Goal: Communication & Community: Answer question/provide support

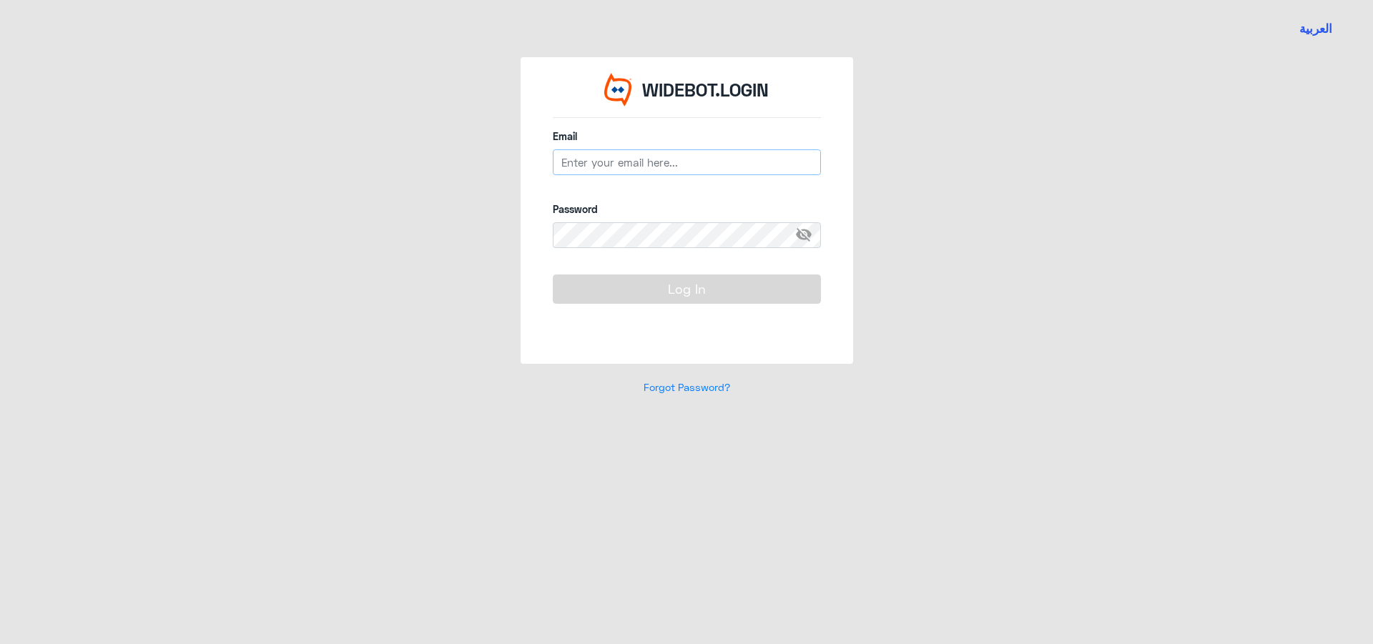
type input "[EMAIL_ADDRESS][DOMAIN_NAME]"
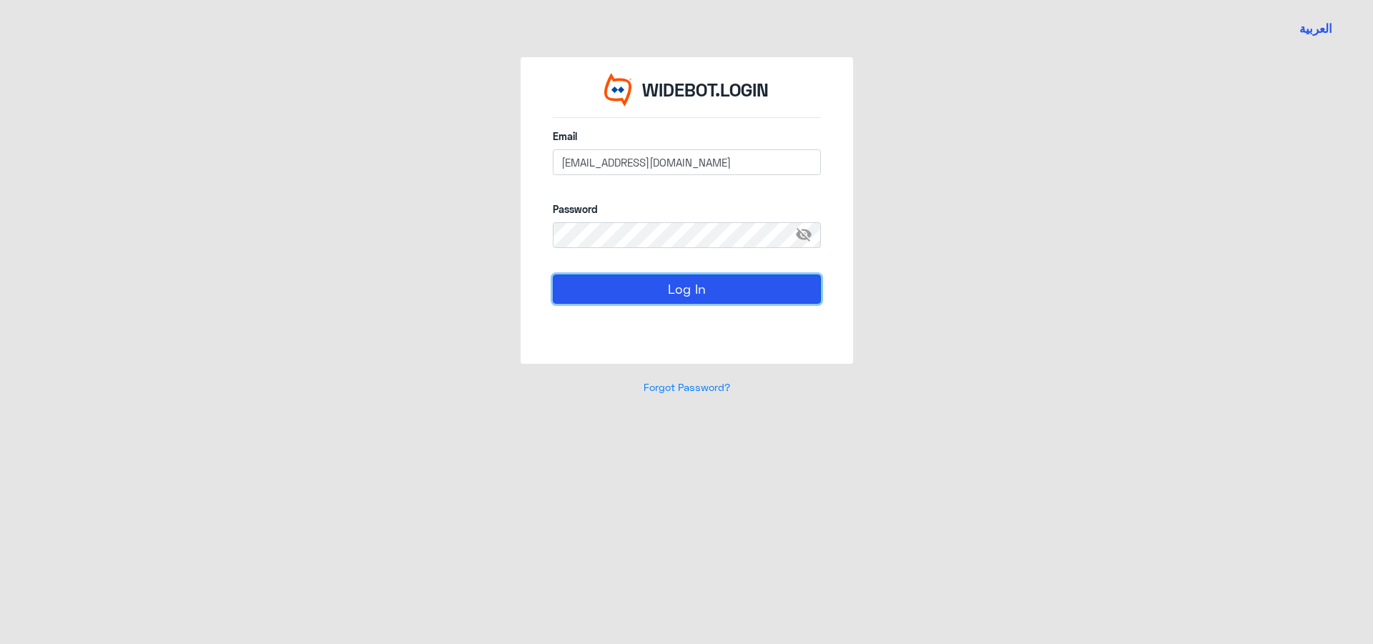
click at [656, 292] on button "Log In" at bounding box center [687, 289] width 268 height 29
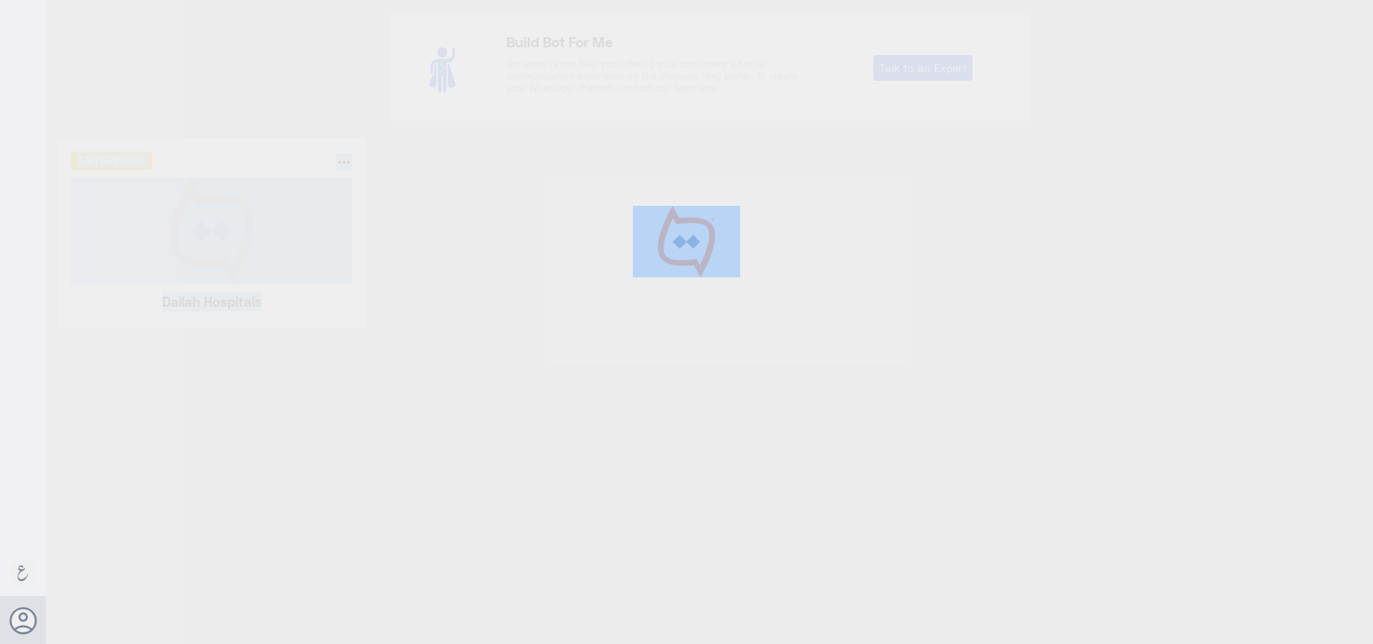
click at [656, 292] on div at bounding box center [686, 324] width 1373 height 648
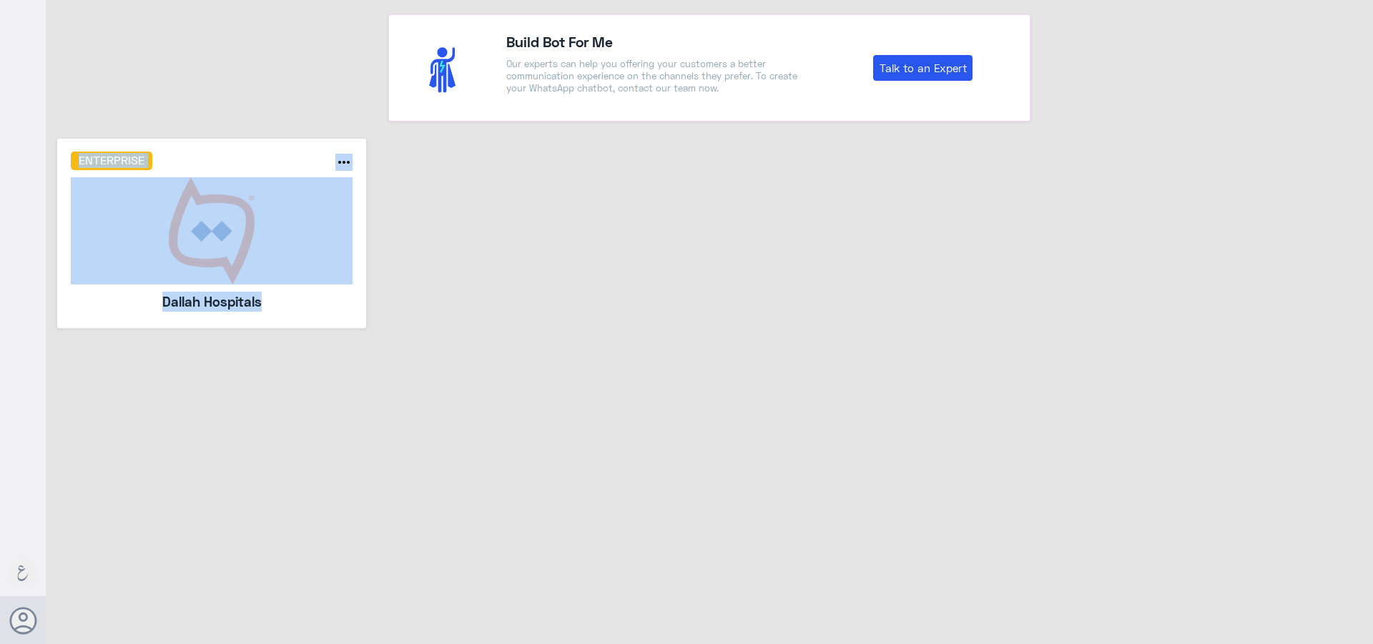
click at [265, 305] on h5 "Dallah Hospitals" at bounding box center [212, 302] width 206 height 20
click at [264, 275] on img at bounding box center [212, 230] width 282 height 107
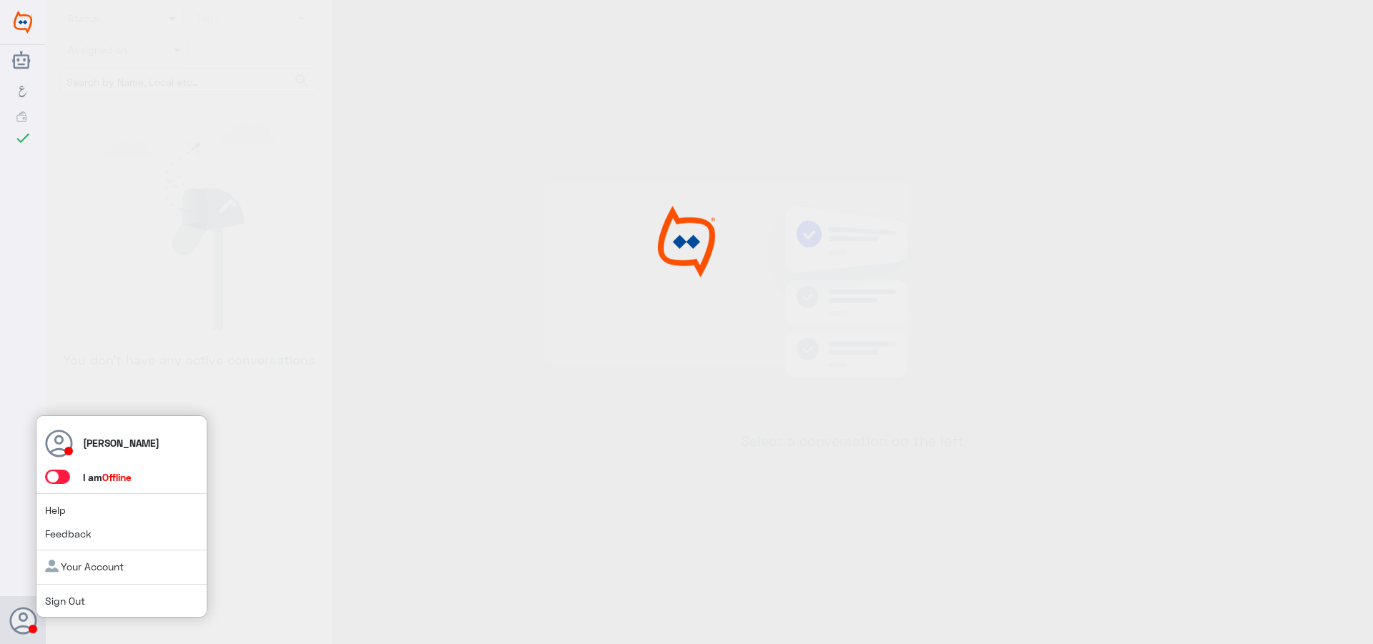
click at [64, 483] on span at bounding box center [57, 477] width 25 height 14
click at [0, 0] on input "checkbox" at bounding box center [0, 0] width 0 height 0
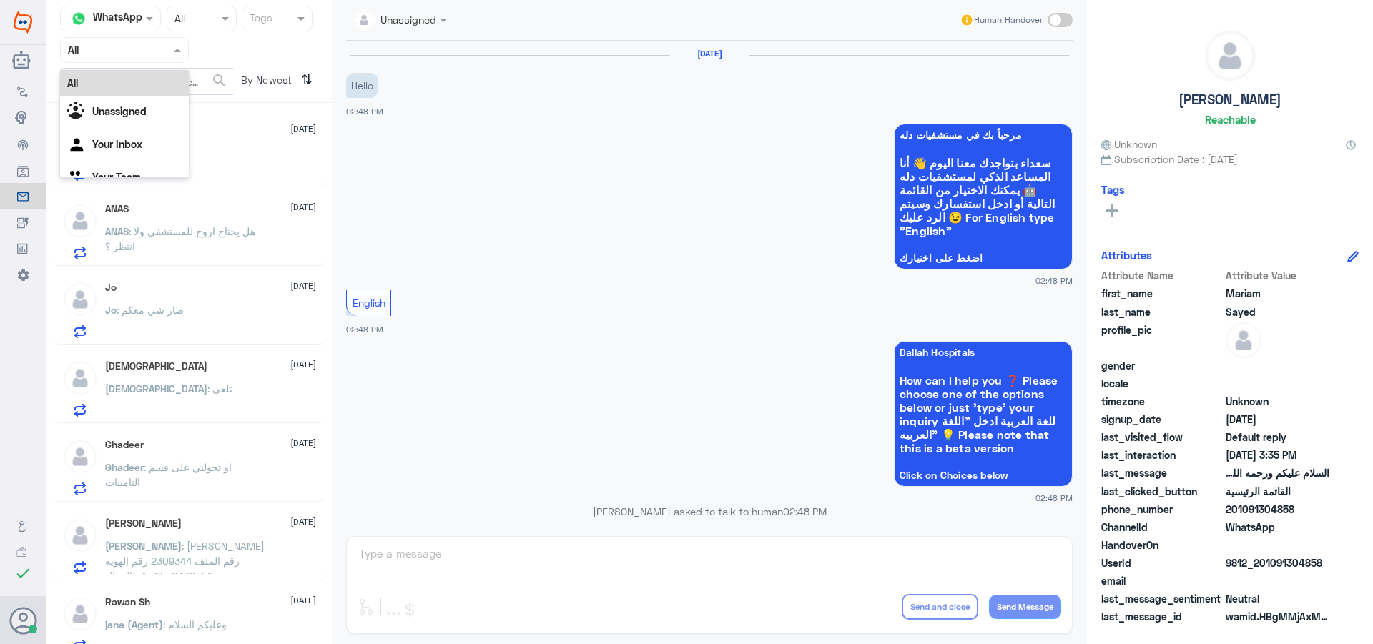
click at [174, 56] on span at bounding box center [179, 49] width 18 height 15
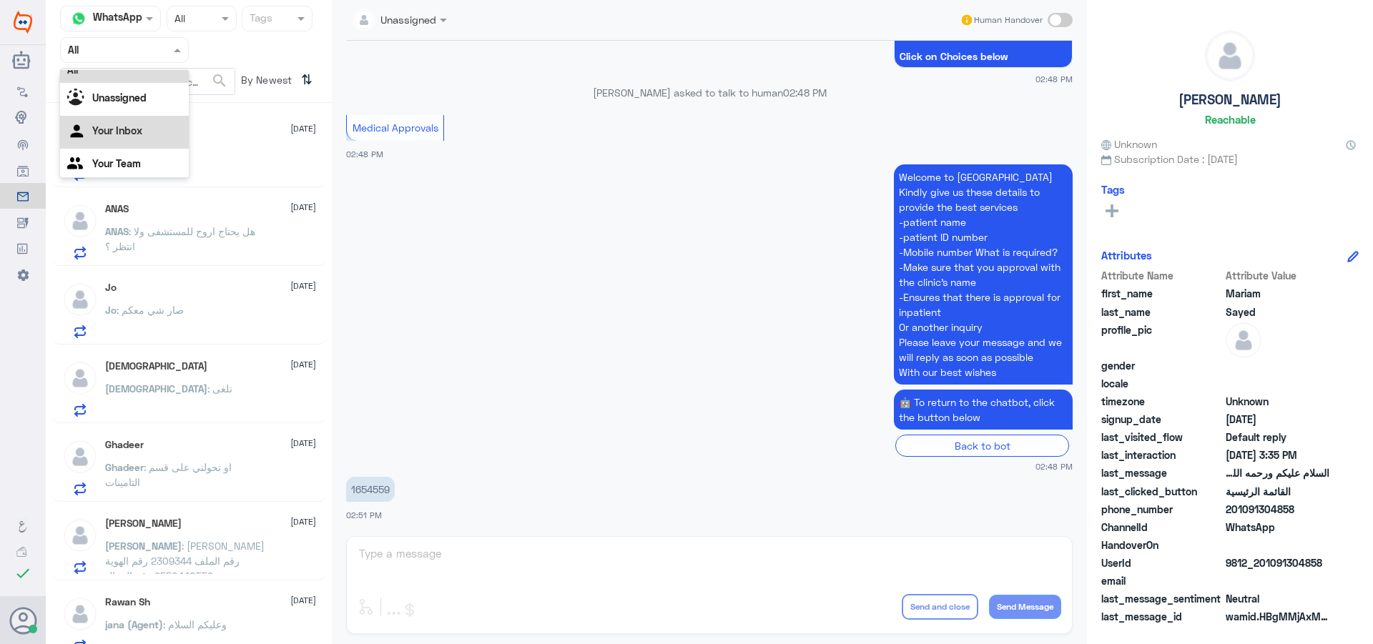
scroll to position [18, 0]
click at [166, 153] on div "Your Team" at bounding box center [124, 160] width 129 height 33
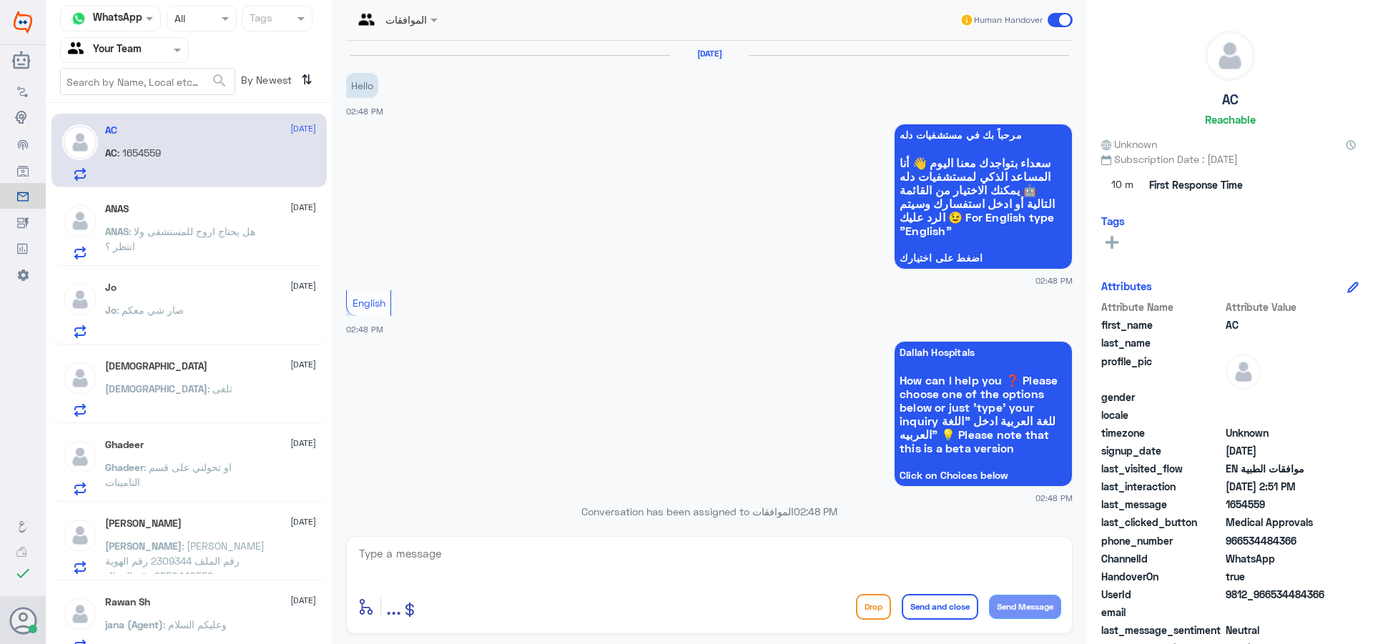
scroll to position [419, 0]
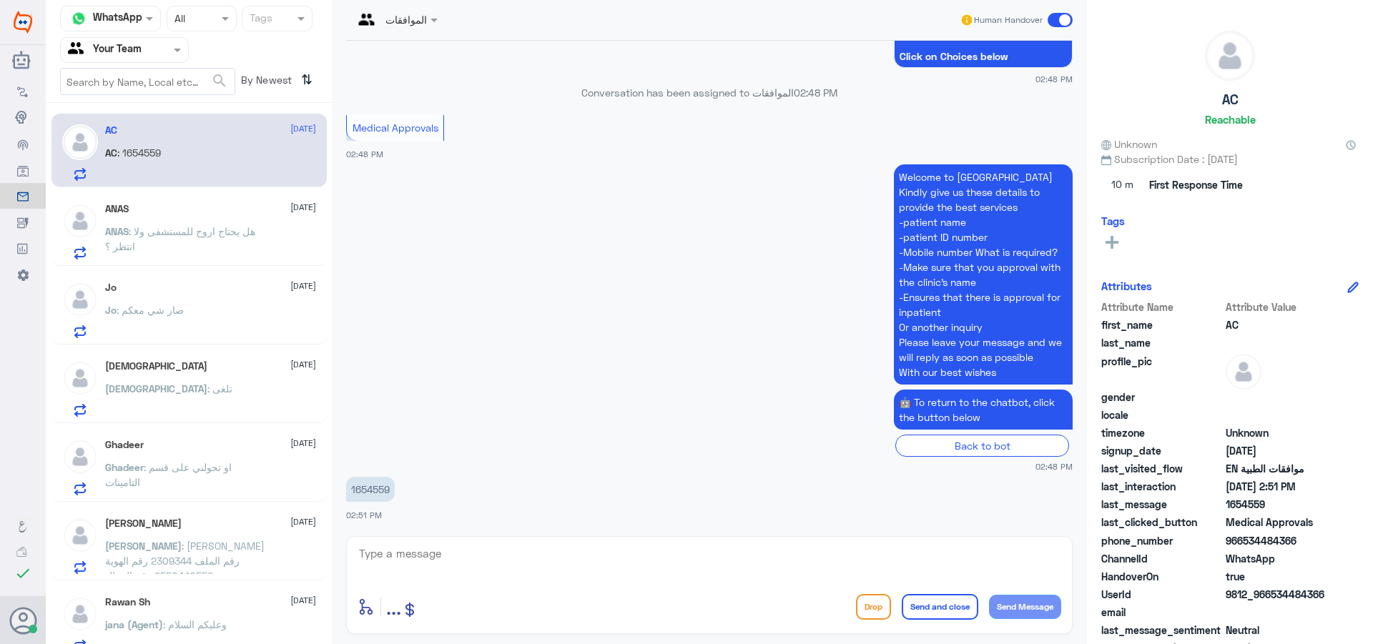
click at [219, 22] on span at bounding box center [227, 18] width 18 height 15
click at [200, 128] on span "Unread" at bounding box center [191, 132] width 34 height 12
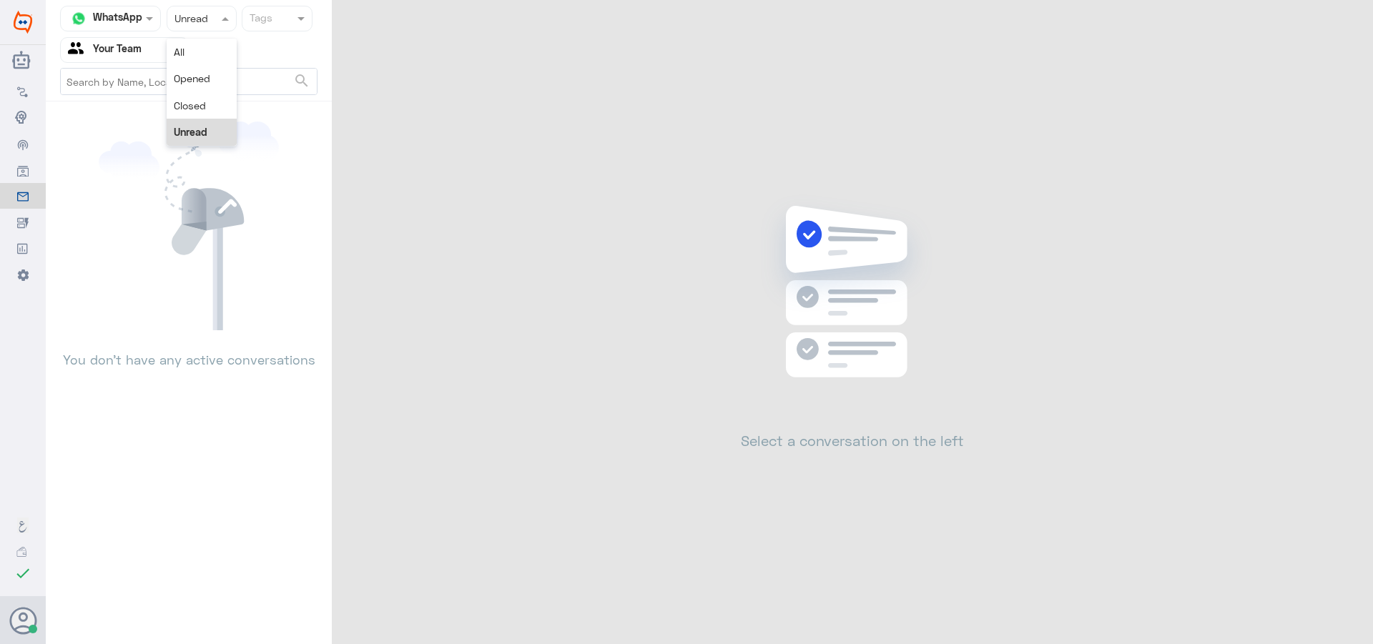
click at [212, 13] on div at bounding box center [201, 18] width 69 height 16
click at [212, 47] on div "All" at bounding box center [202, 52] width 70 height 26
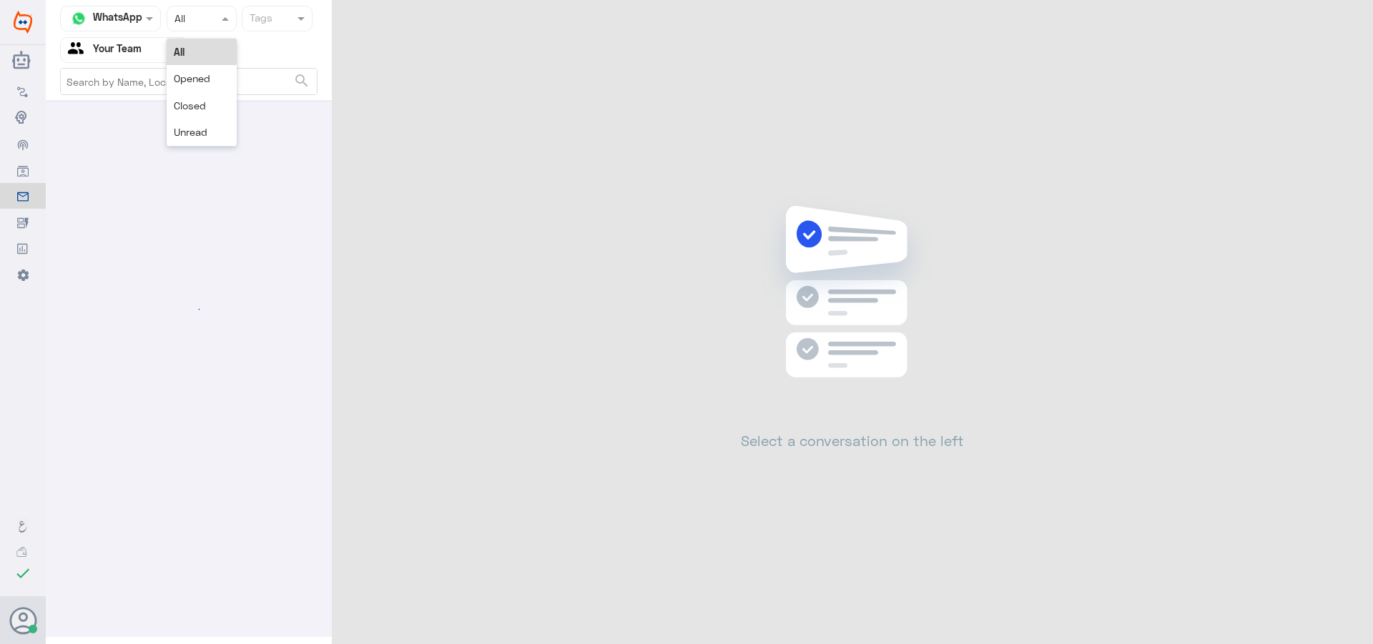
drag, startPoint x: 214, startPoint y: 16, endPoint x: 198, endPoint y: 71, distance: 57.9
click at [214, 19] on div at bounding box center [201, 18] width 69 height 16
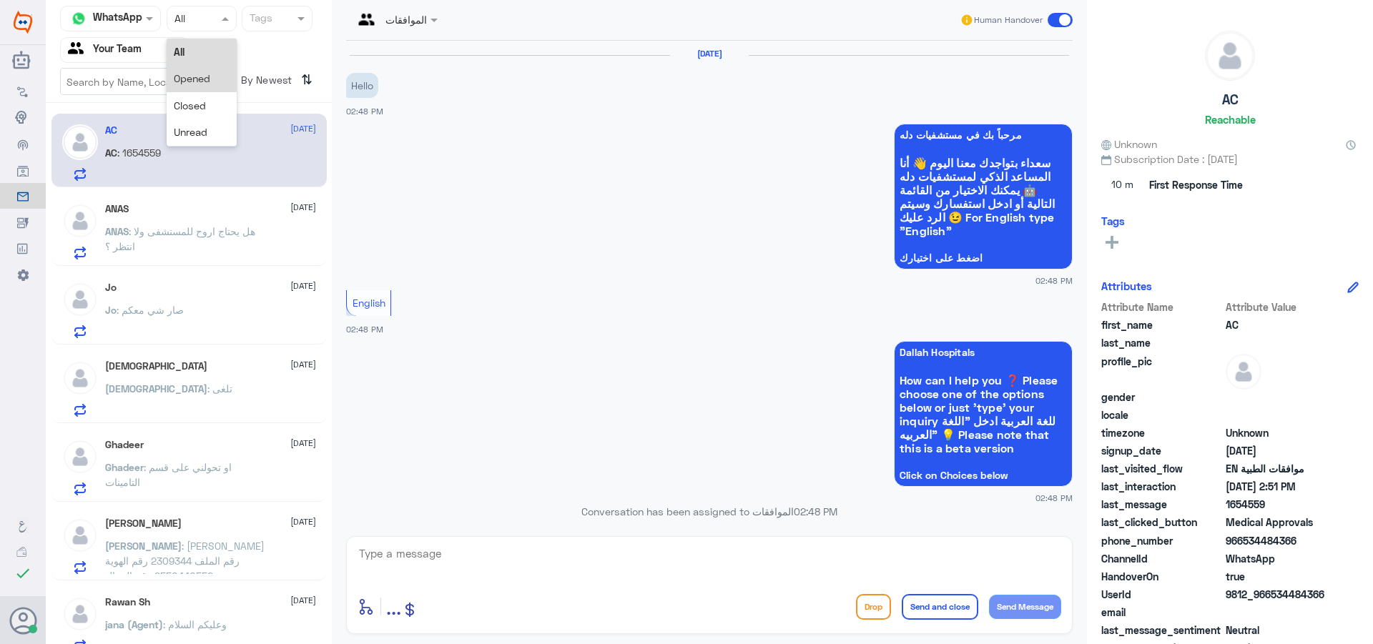
click at [198, 77] on span "Opened" at bounding box center [192, 78] width 36 height 12
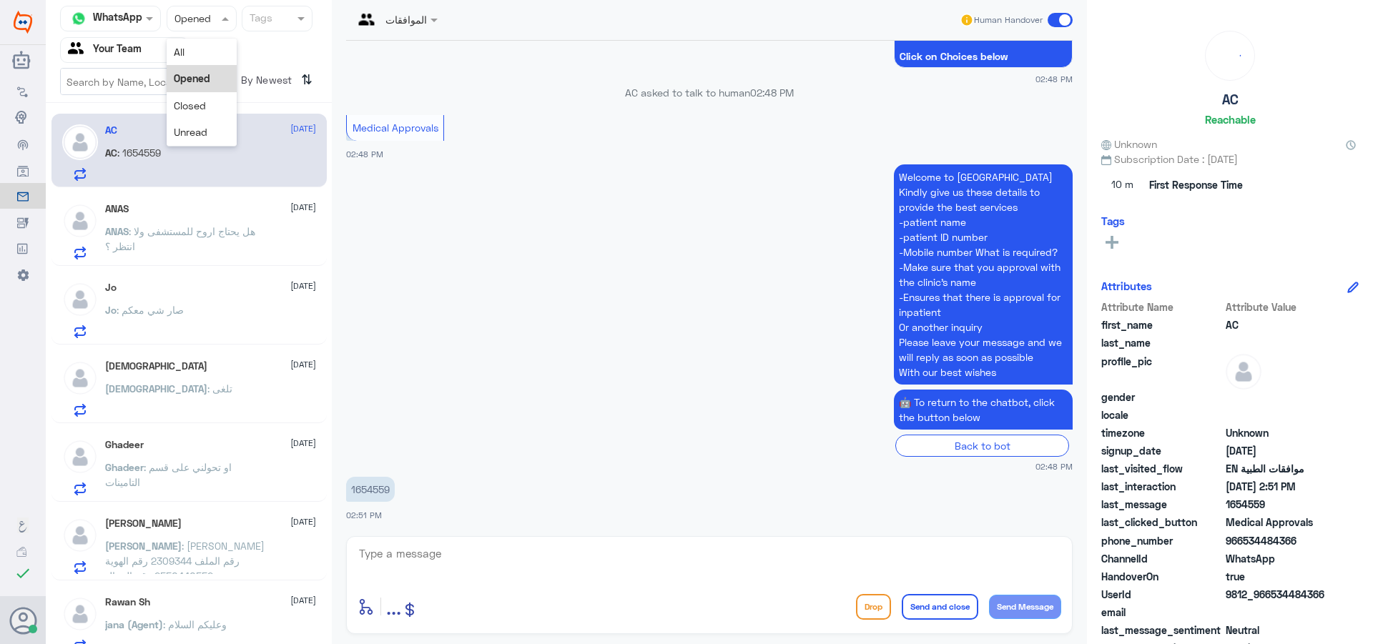
click at [201, 19] on div at bounding box center [201, 18] width 69 height 16
click at [210, 132] on div "Unread" at bounding box center [202, 132] width 70 height 26
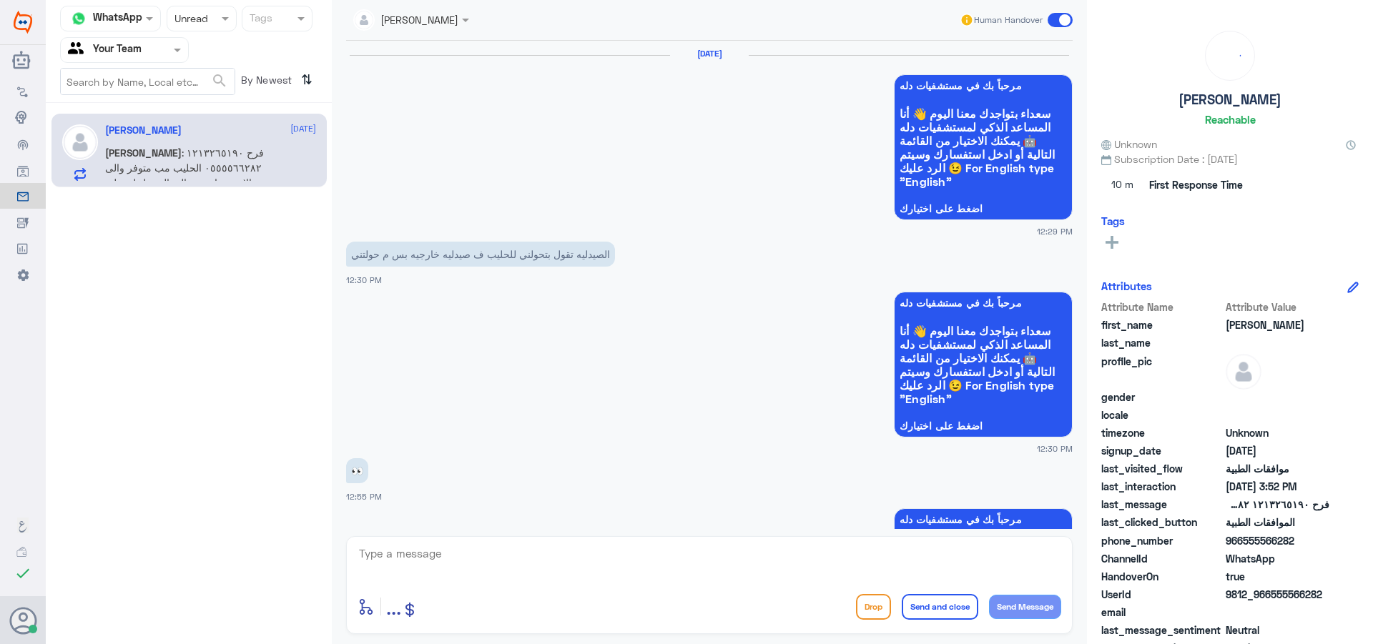
scroll to position [1548, 0]
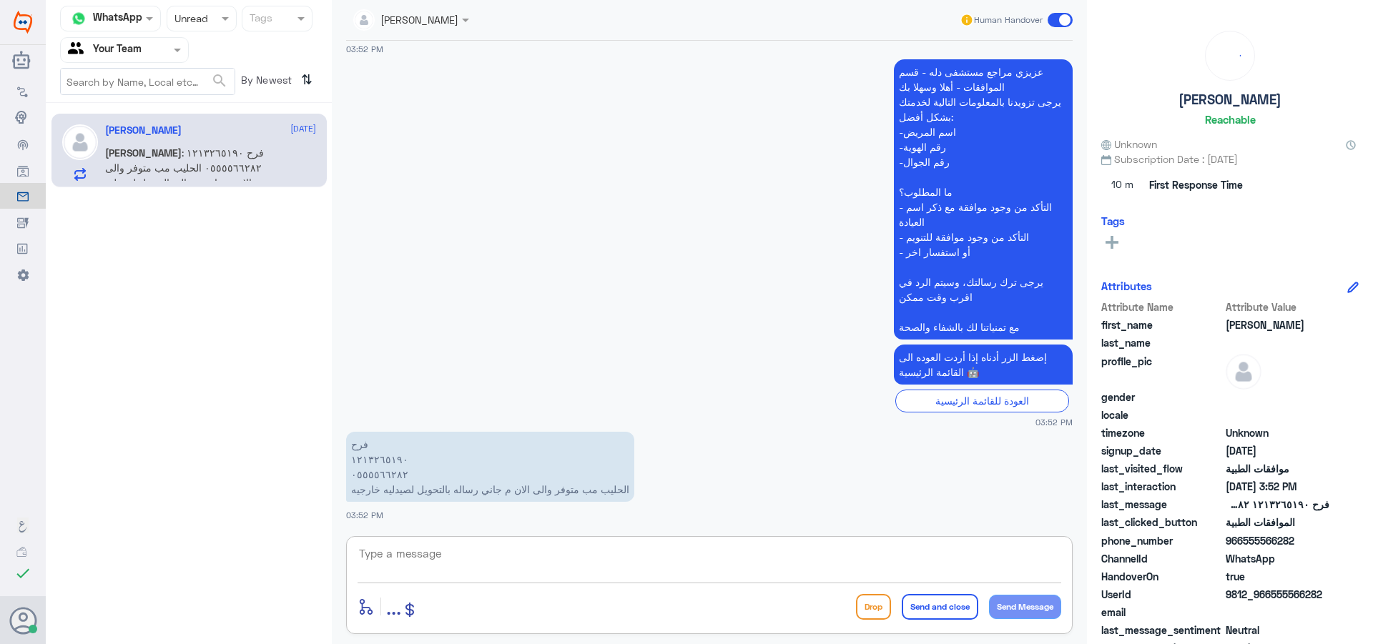
click at [413, 548] on textarea at bounding box center [709, 561] width 704 height 35
type textarea "h"
type textarea "ت"
click at [450, 569] on textarea "اهلا بك عزيزي المراجع [PERSON_NAME] بصورة من الوصفة مختومة" at bounding box center [709, 561] width 704 height 35
drag, startPoint x: 783, startPoint y: 553, endPoint x: 716, endPoint y: 561, distance: 66.9
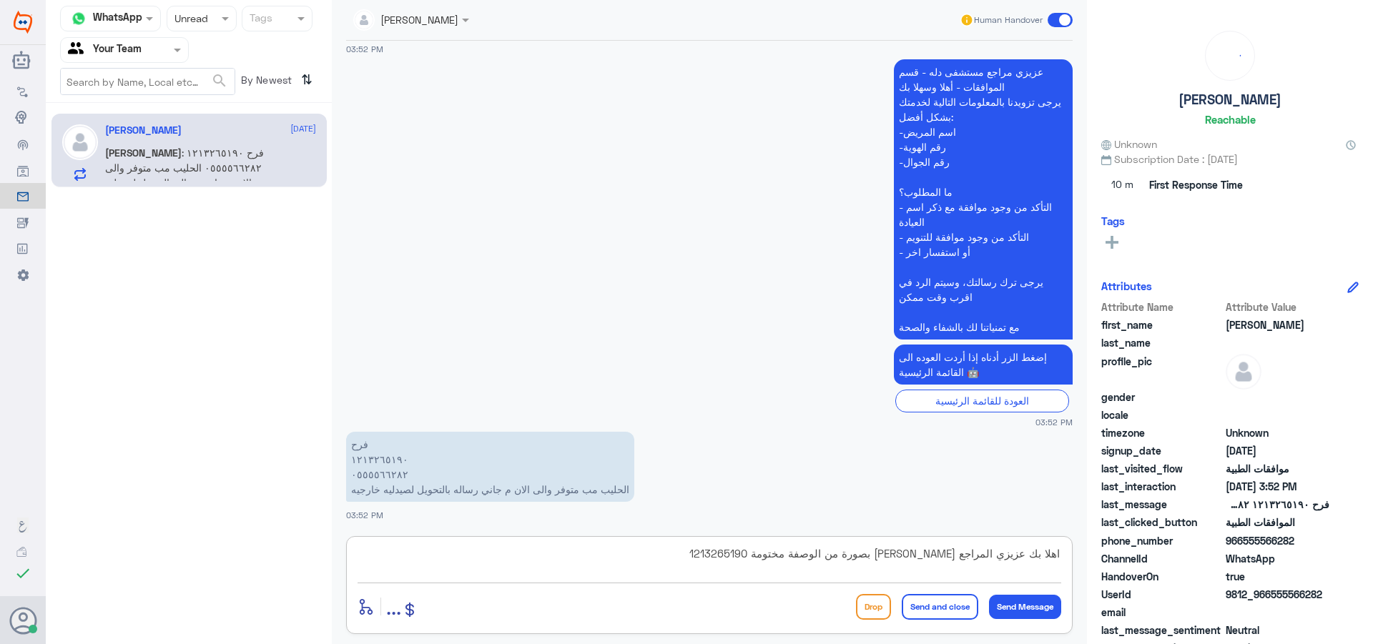
click at [716, 561] on textarea "اهلا بك عزيزي المراجع [PERSON_NAME] بصورة من الوصفة مختومة 1213265190" at bounding box center [709, 561] width 704 height 35
drag, startPoint x: 781, startPoint y: 553, endPoint x: 694, endPoint y: 560, distance: 86.8
click at [694, 560] on textarea "اهلا بك عزيزي المراجع [PERSON_NAME] بصورة من الوصفة مختومة0555566282" at bounding box center [709, 561] width 704 height 35
click at [570, 563] on textarea "اهلا بك عزيزي المراجع [PERSON_NAME] بصورة من الوصفة مختومة0555566282" at bounding box center [709, 561] width 704 height 35
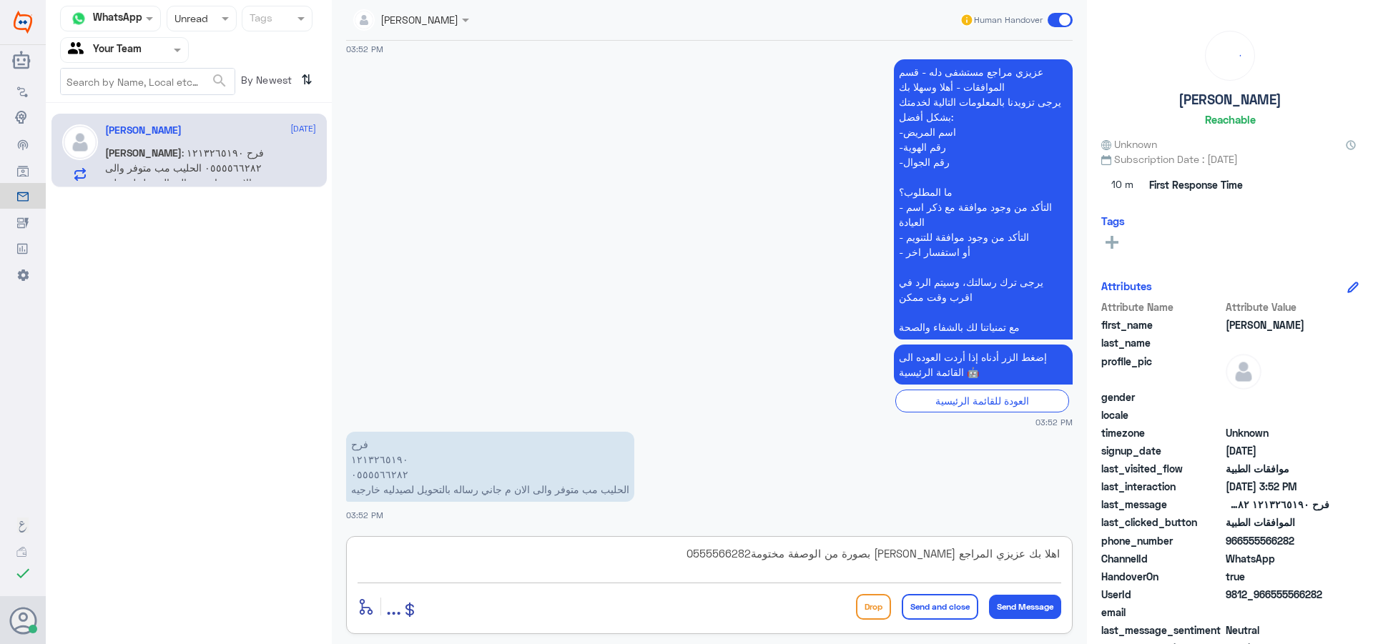
click at [570, 563] on textarea "اهلا بك عزيزي المراجع [PERSON_NAME] بصورة من الوصفة مختومة0555566282" at bounding box center [709, 561] width 704 height 35
drag, startPoint x: 981, startPoint y: 555, endPoint x: 1019, endPoint y: 569, distance: 40.5
click at [1019, 569] on textarea "تم تحول الموافقة الى صيدلية الدواء" at bounding box center [709, 561] width 704 height 35
click at [819, 554] on textarea "تم تحول الطلب الى صيدلية الدواء" at bounding box center [709, 561] width 704 height 35
click at [997, 553] on textarea "تم تحول الطلب الى صيدلية الدواء" at bounding box center [709, 561] width 704 height 35
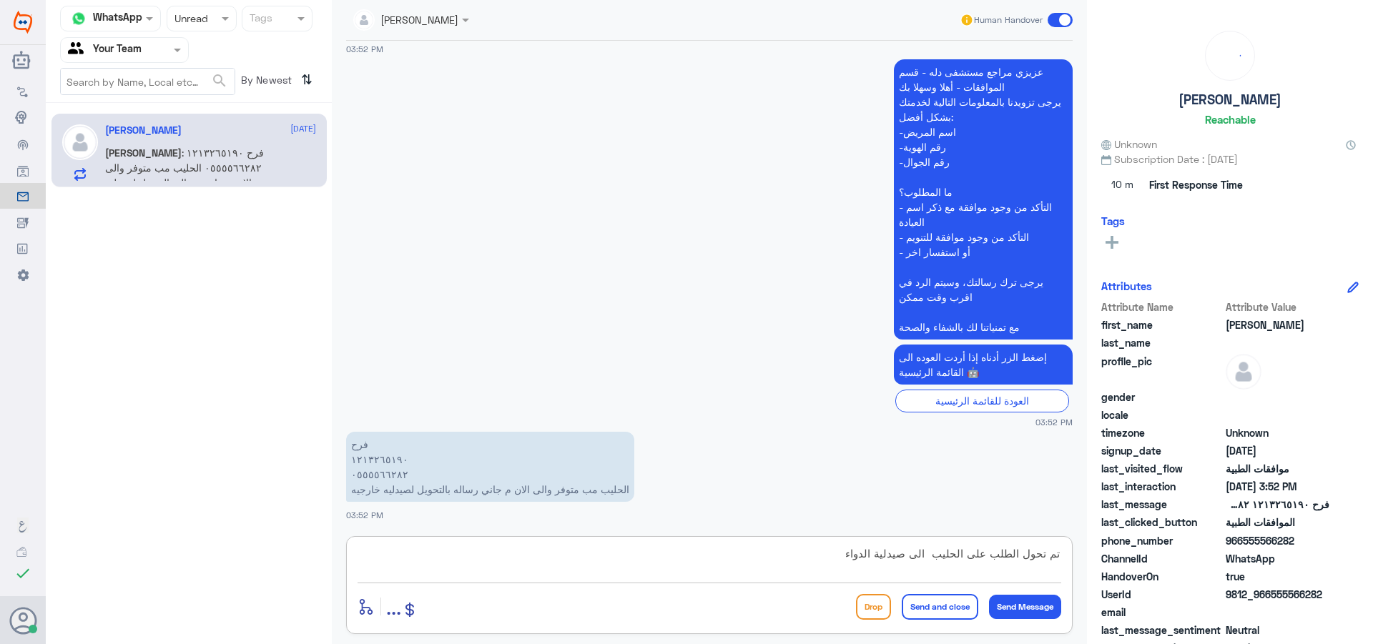
type textarea "تم تحول الطلب على الحليب الى صيدلية الدواء"
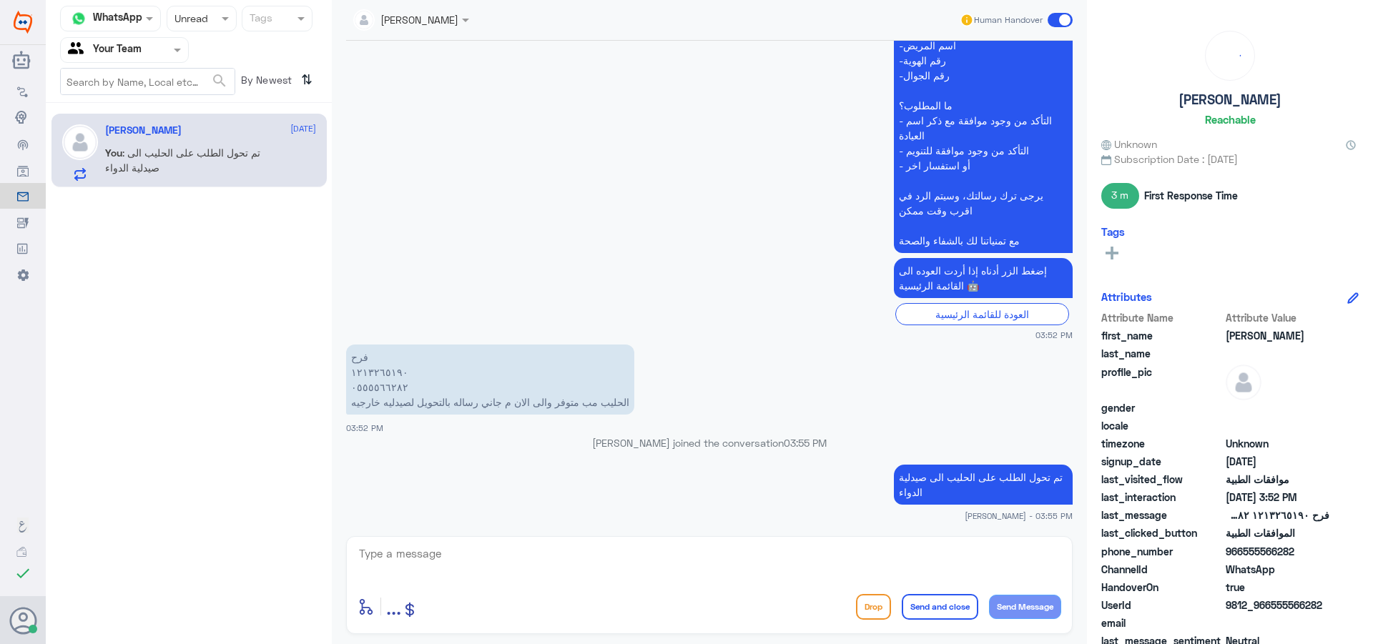
click at [551, 584] on div "enter flow name ... Drop Send and close Send Message" at bounding box center [709, 585] width 726 height 98
click at [556, 578] on textarea at bounding box center [709, 561] width 704 height 35
paste textarea "tranferred approval to :ALDAWAA PHARMACIES(TollFreeNo#) WITH REF NO : 84271147"
type textarea "tranferred approval to :ALDAWAA PHARMACIES(TollFreeNo#) WITH REF NO : 84271147"
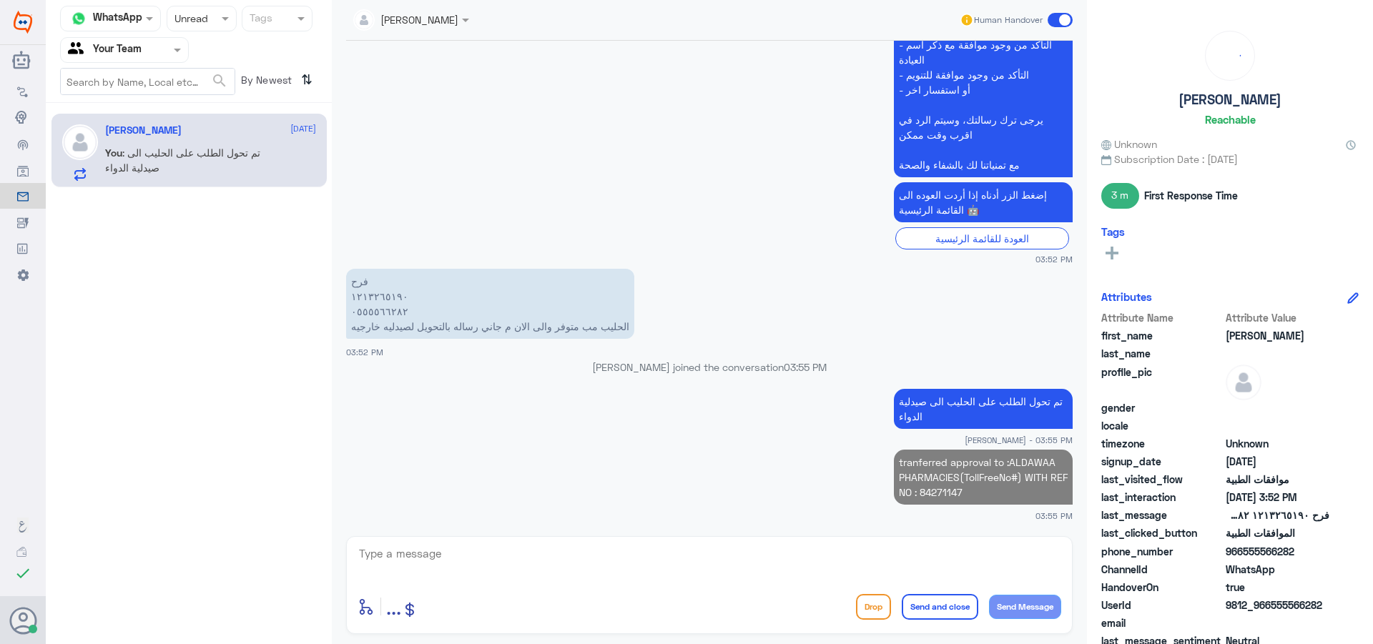
click at [909, 157] on p "عزيزي مراجع مستشفى دله - قسم الموافقات - أهلا وسهلا بك يرجى تزويدنا بالمعلومات …" at bounding box center [983, 37] width 179 height 280
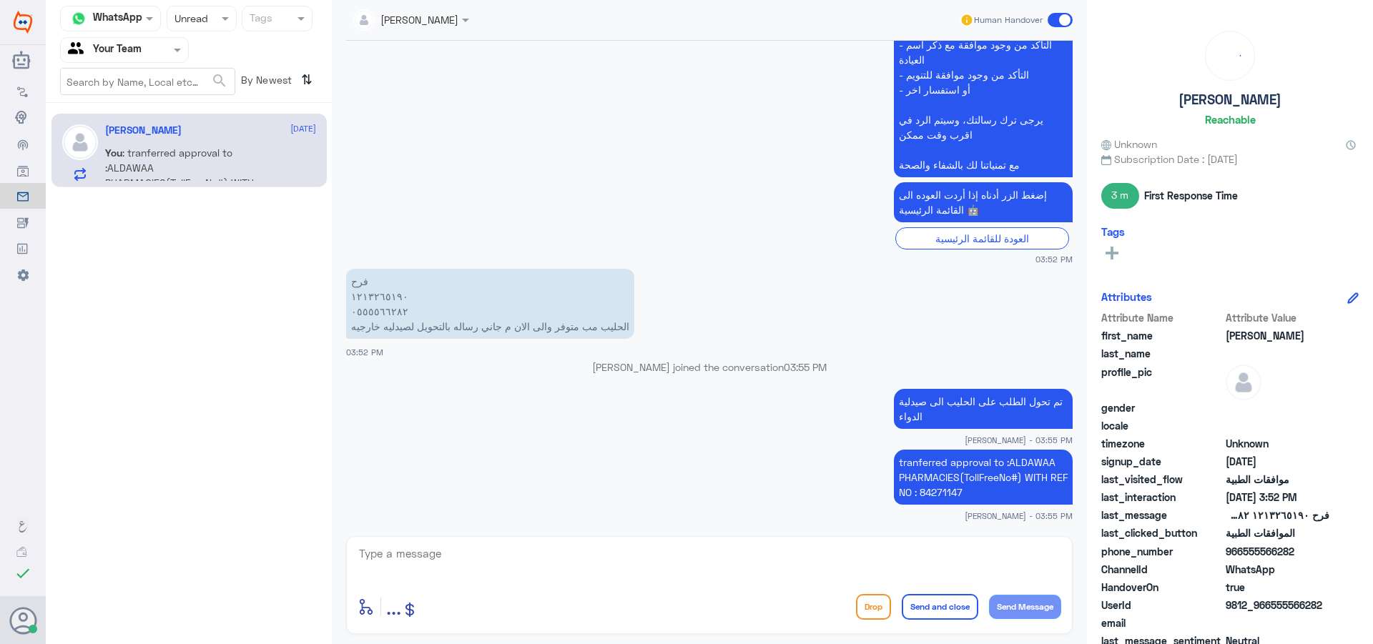
click at [911, 164] on p "عزيزي مراجع مستشفى دله - قسم الموافقات - أهلا وسهلا بك يرجى تزويدنا بالمعلومات …" at bounding box center [983, 37] width 179 height 280
copy div "مع تمنياتنا لك بالشفاء والصحة"
click at [515, 561] on textarea at bounding box center [709, 561] width 704 height 35
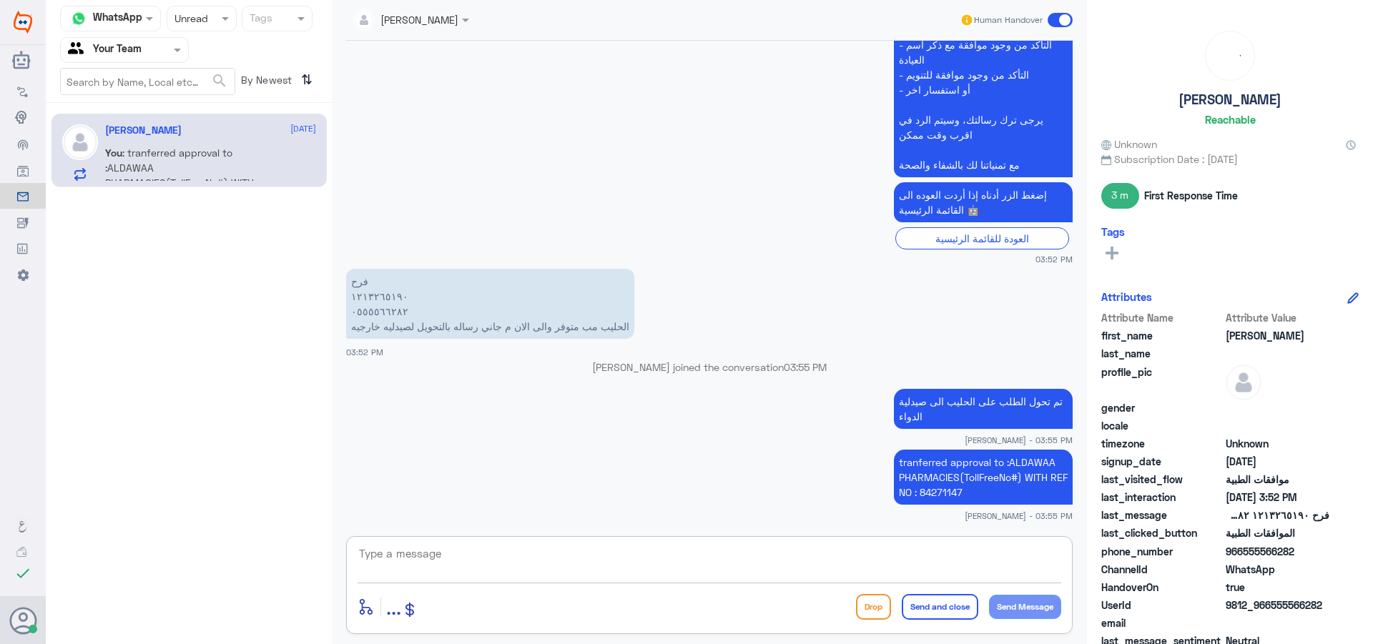
paste textarea "مع تمنياتنا لك بالشفاء والصحة"
type textarea "مع تمنياتنا لك بالشفاء والصحة"
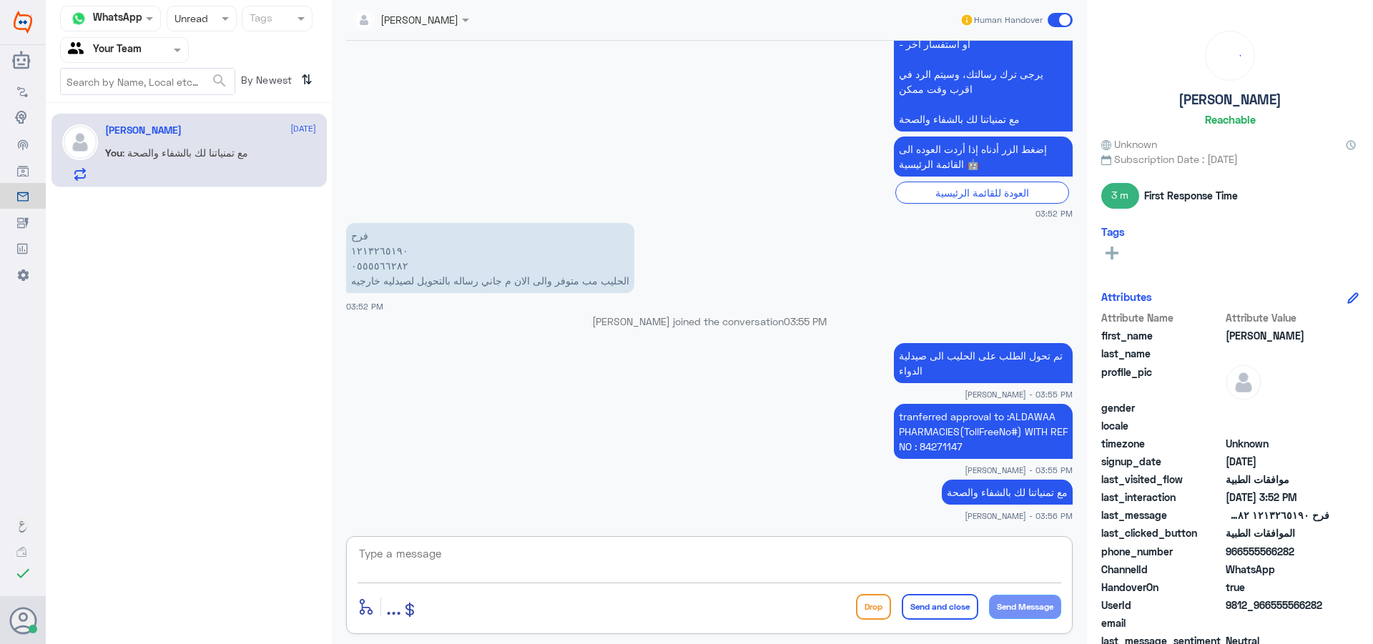
scroll to position [1780, 0]
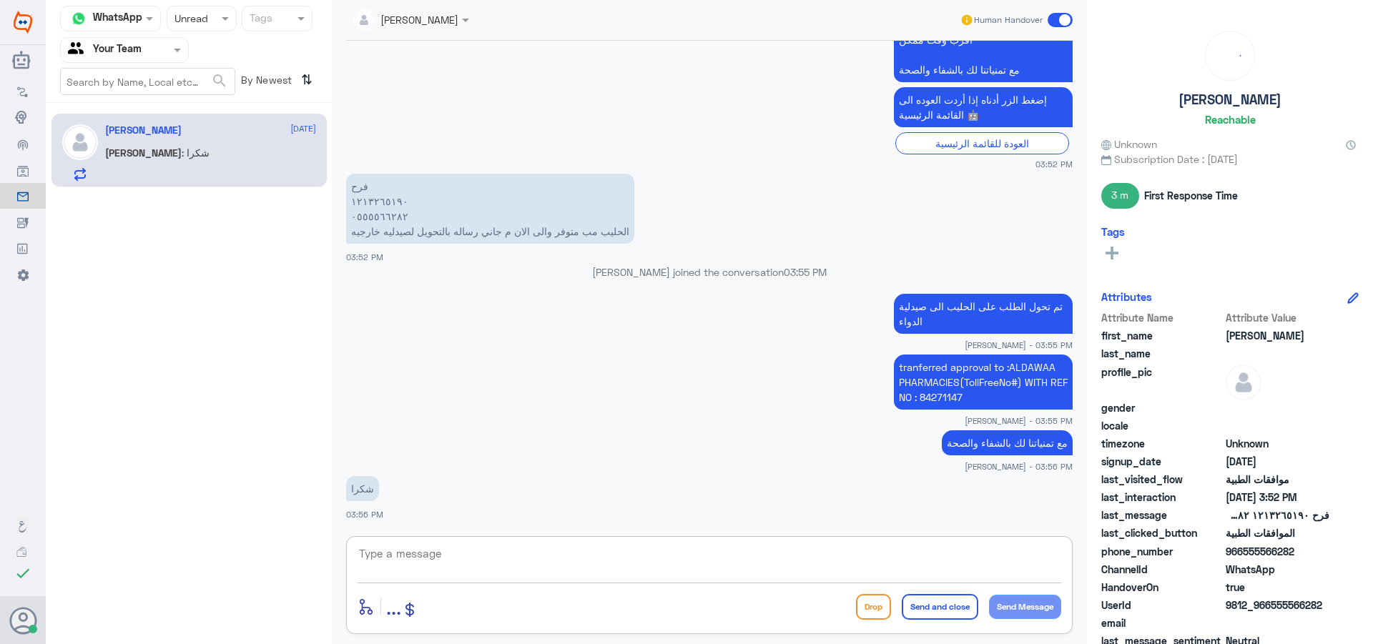
click at [440, 573] on textarea at bounding box center [709, 561] width 704 height 35
type textarea "العفو"
click at [949, 614] on button "Send and close" at bounding box center [940, 607] width 77 height 26
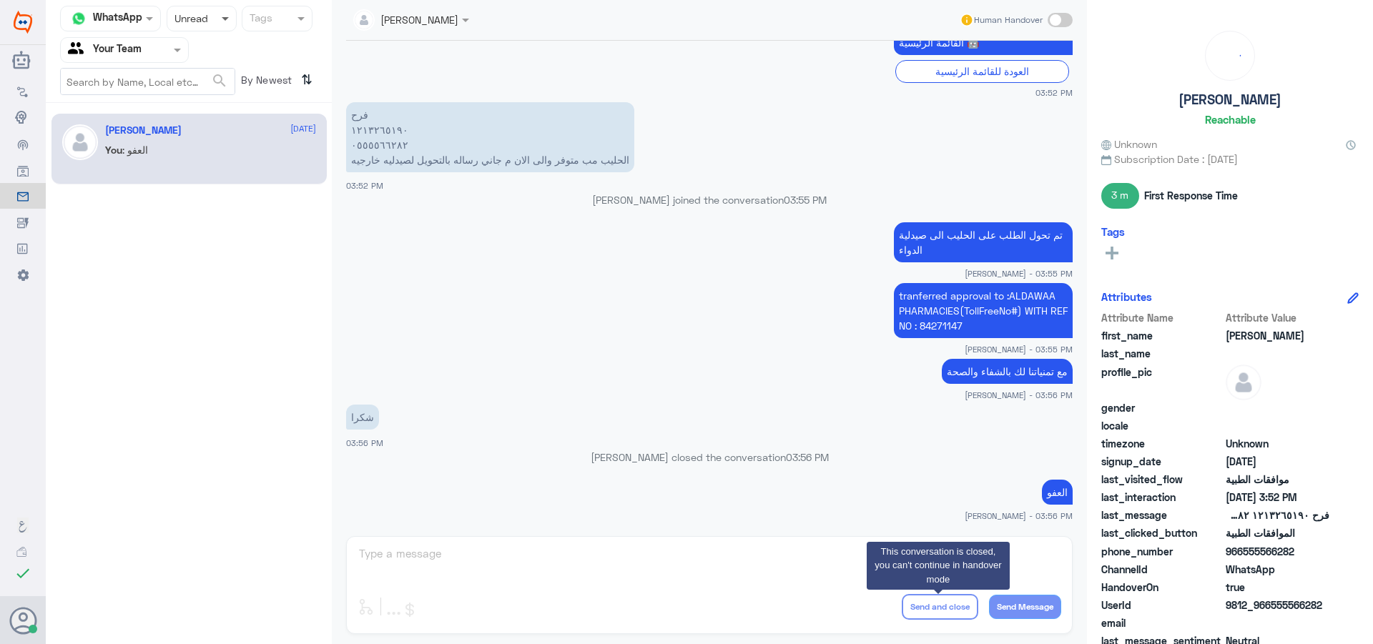
click at [222, 19] on span at bounding box center [225, 19] width 7 height 5
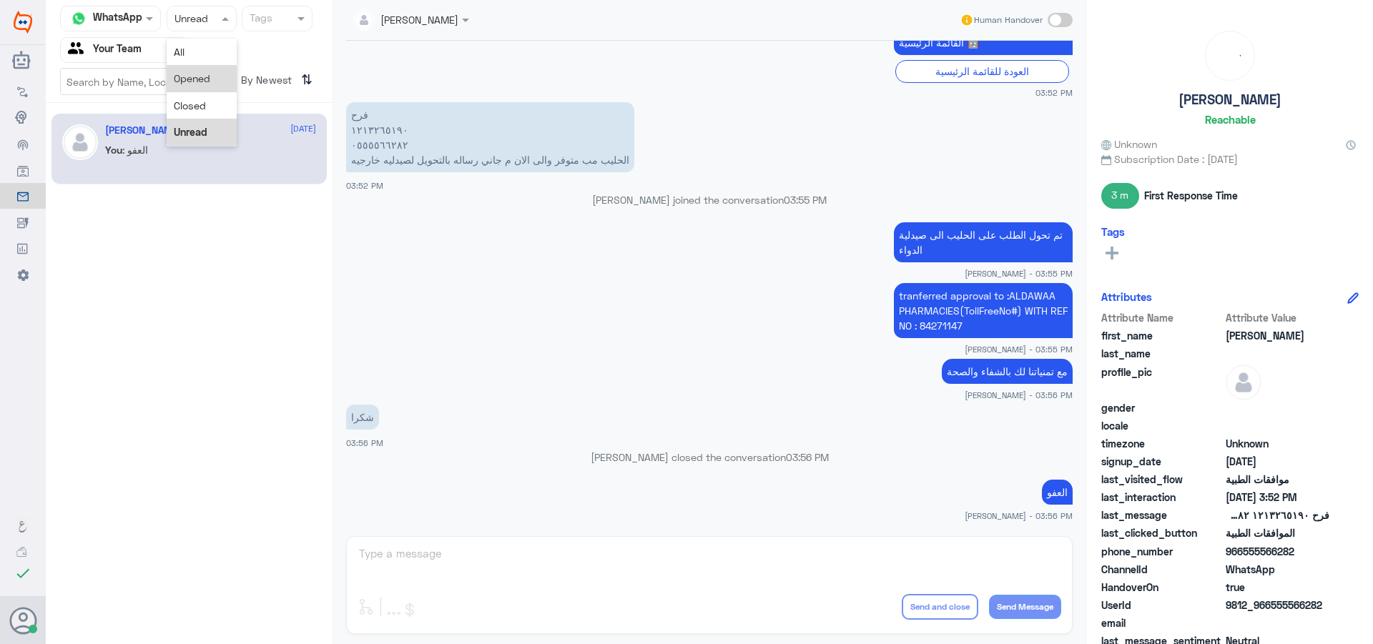
click at [213, 82] on div "Opened" at bounding box center [202, 78] width 70 height 26
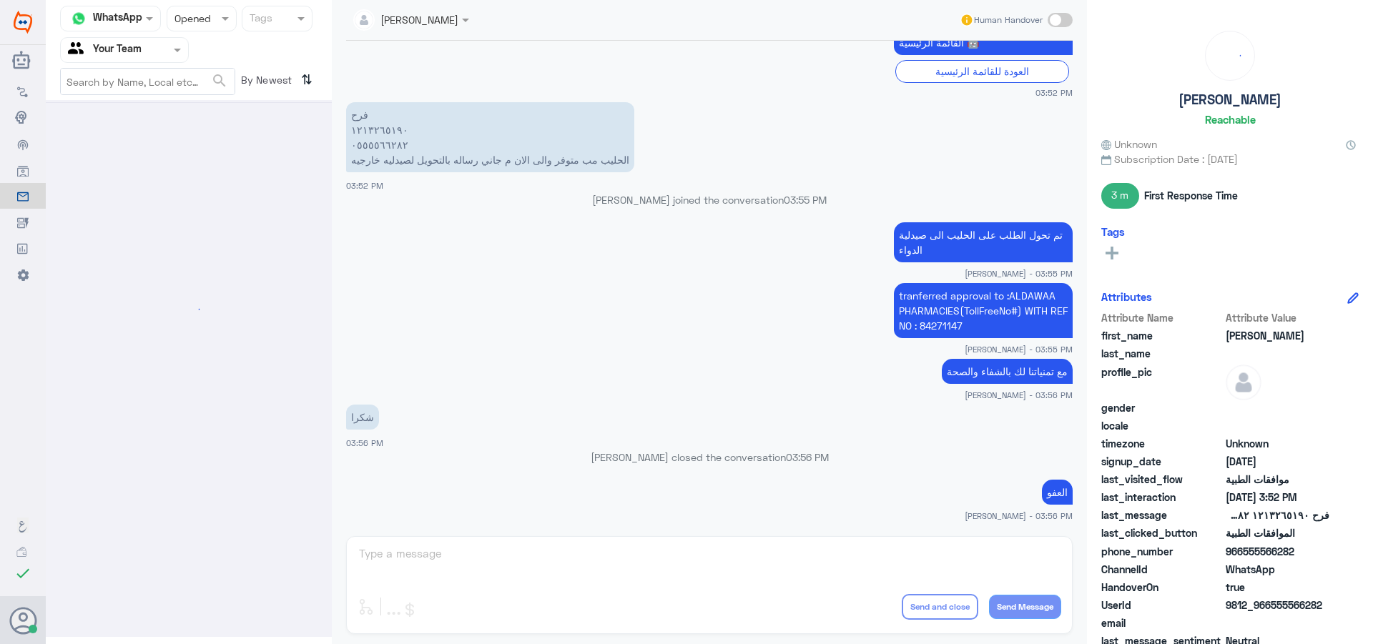
click at [212, 26] on div at bounding box center [201, 18] width 69 height 16
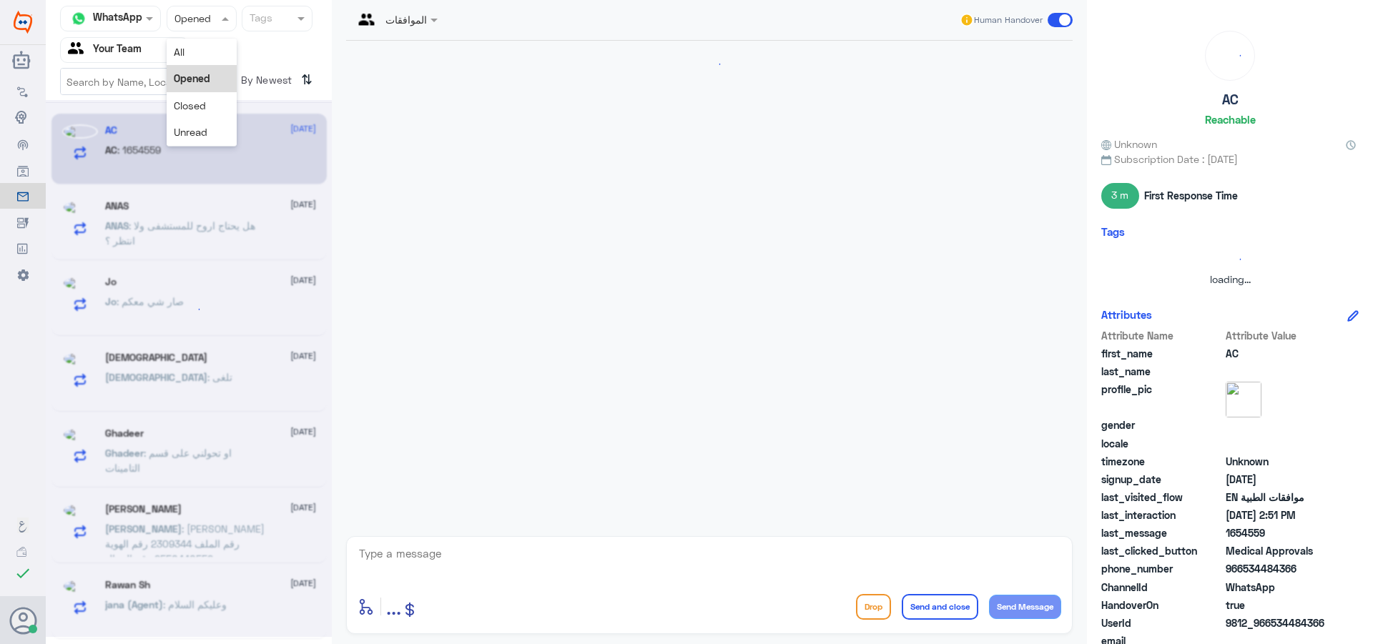
scroll to position [0, 0]
click at [209, 134] on div "Unread" at bounding box center [202, 132] width 70 height 26
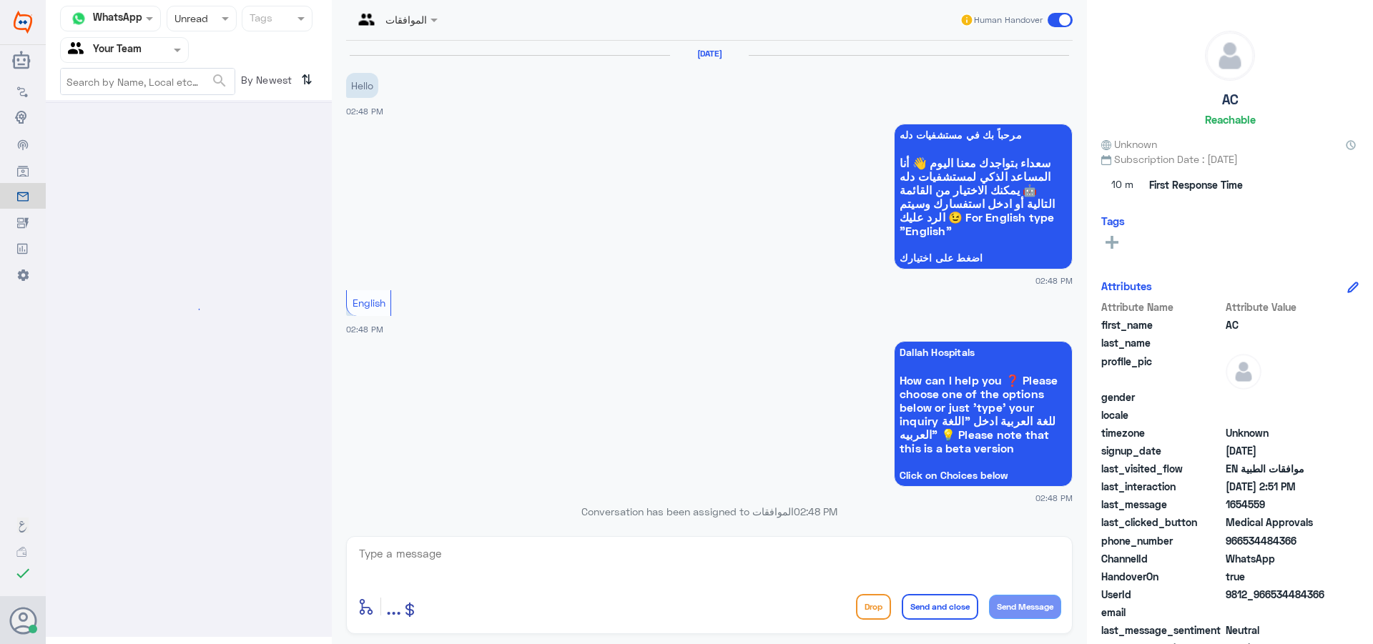
scroll to position [419, 0]
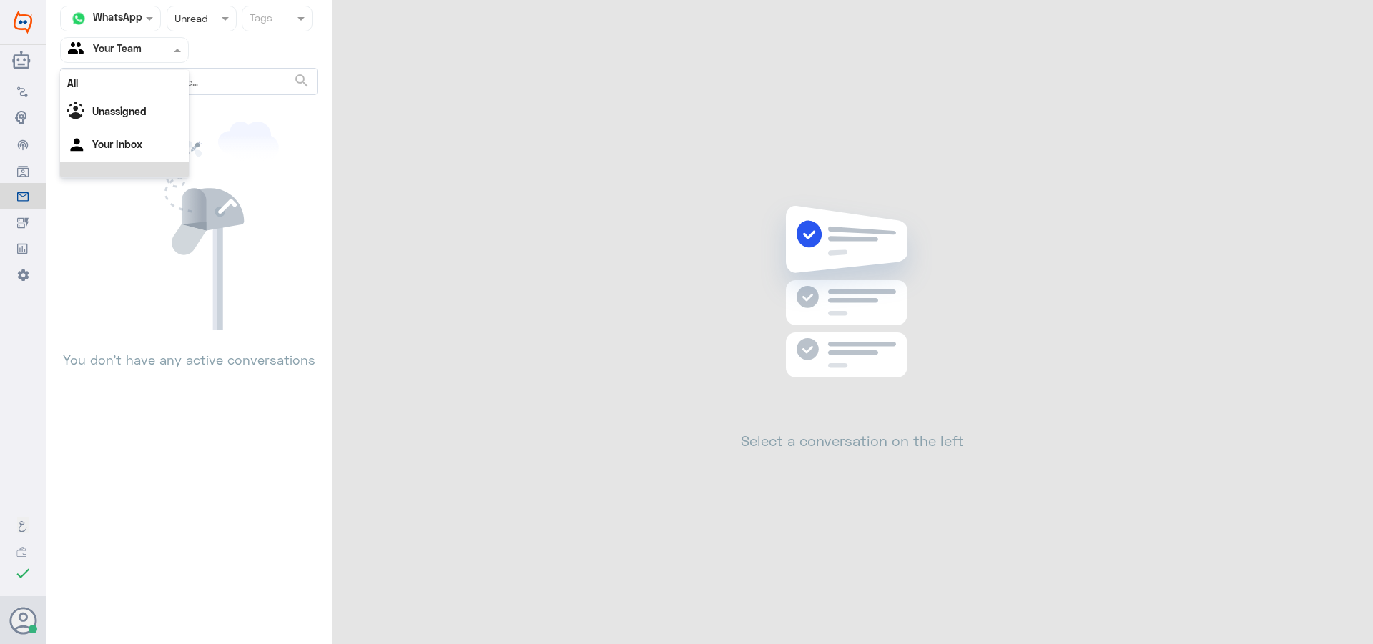
click at [152, 56] on div at bounding box center [124, 49] width 127 height 16
click at [139, 116] on div "Your Inbox" at bounding box center [124, 128] width 129 height 33
click at [144, 56] on input "text" at bounding box center [107, 49] width 79 height 16
click at [122, 162] on Team "Your Team" at bounding box center [116, 159] width 49 height 12
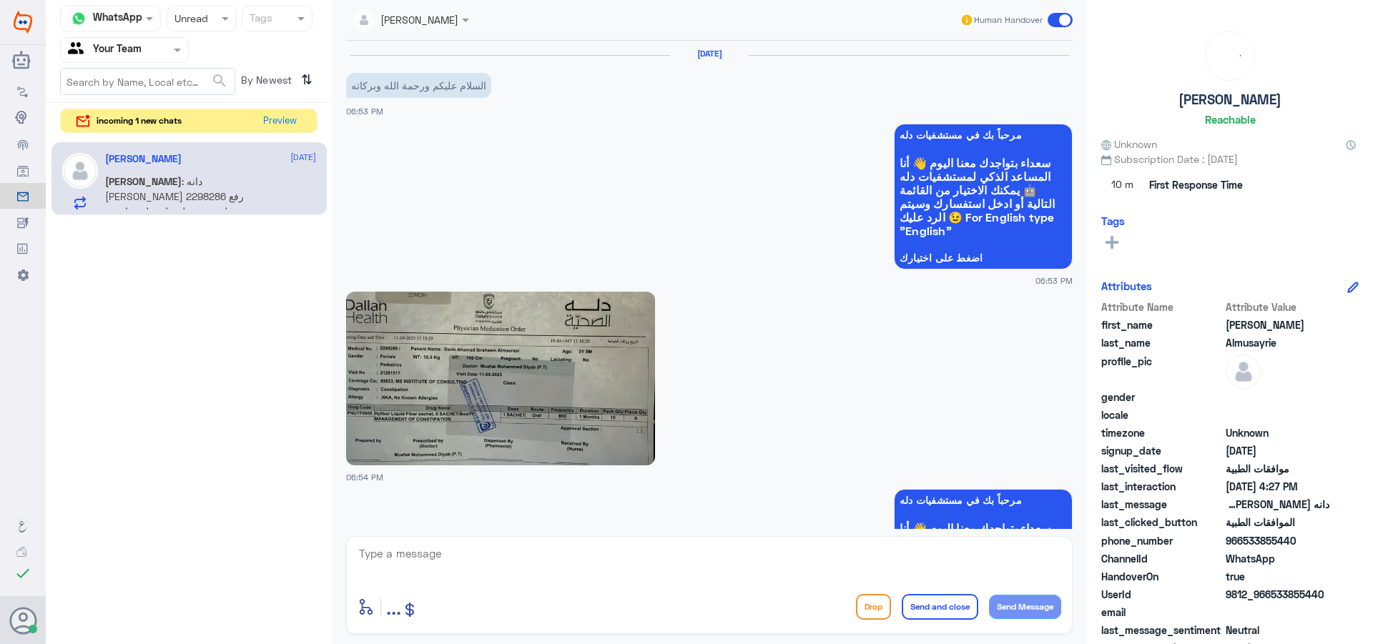
scroll to position [956, 0]
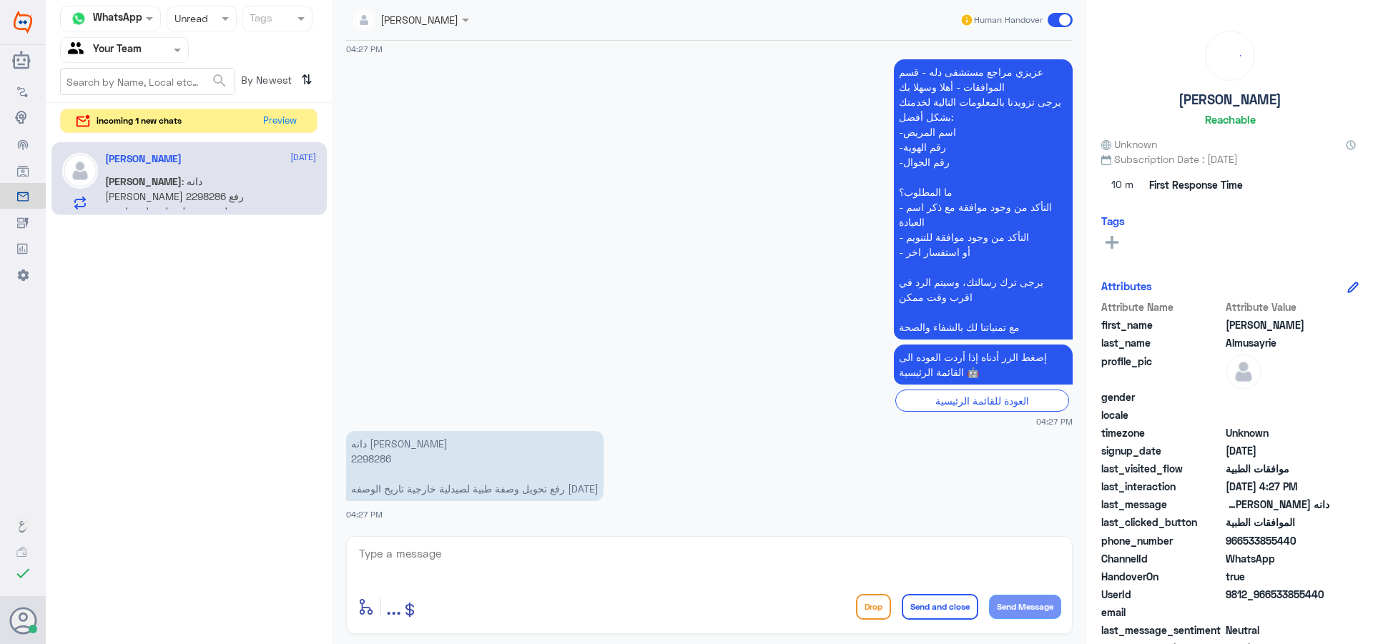
click at [371, 460] on p "دانه [PERSON_NAME] 2298286 رفع تحويل وصفة طبية لصيدلية خارجية تاريخ الوصفه [DAT…" at bounding box center [474, 466] width 257 height 70
copy p "2298286"
click at [459, 553] on textarea at bounding box center [709, 561] width 704 height 35
type textarea "h"
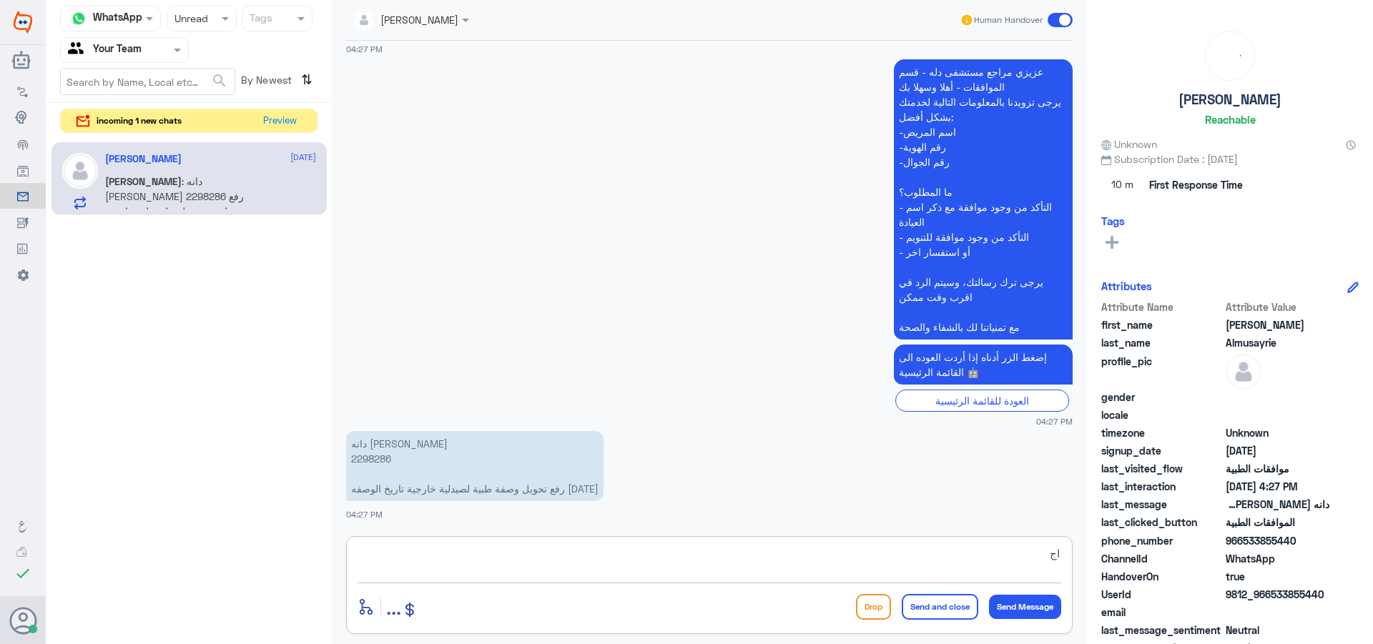
type textarea "ا"
drag, startPoint x: 686, startPoint y: 557, endPoint x: 722, endPoint y: 561, distance: 35.9
click at [722, 561] on textarea "ارجو تزويدي بصورة من الوصفة مختومة بختم تحويل الى صيدلية خارج صيدلية مسفشى دلة" at bounding box center [709, 561] width 704 height 35
click at [611, 567] on textarea "ارجو تزويدي بصورة من الوصفة مختومة بختم تحويل الى صيدلية خارج صيدلية مستشفى دلة" at bounding box center [709, 561] width 704 height 35
type textarea "ارجو تزويدي بصورة من الوصفة مختومة بختم تحويل الى صيدلية خارج صيدلية مستشفى دلة…"
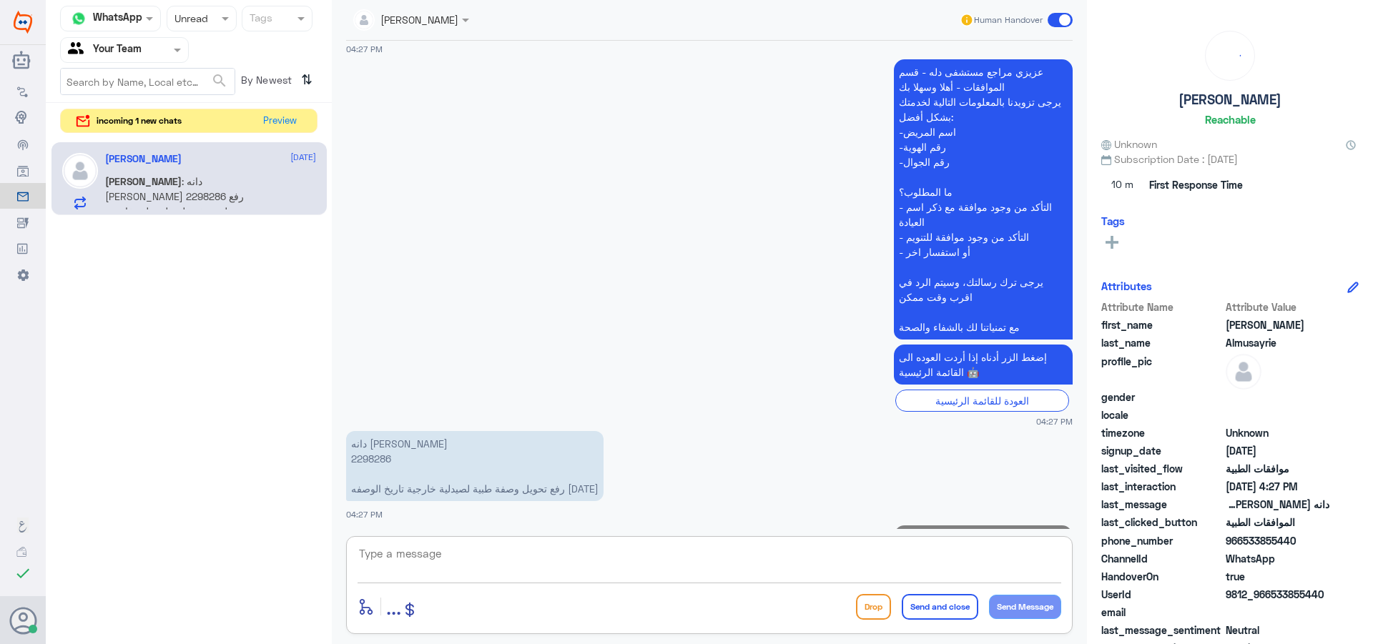
scroll to position [1032, 0]
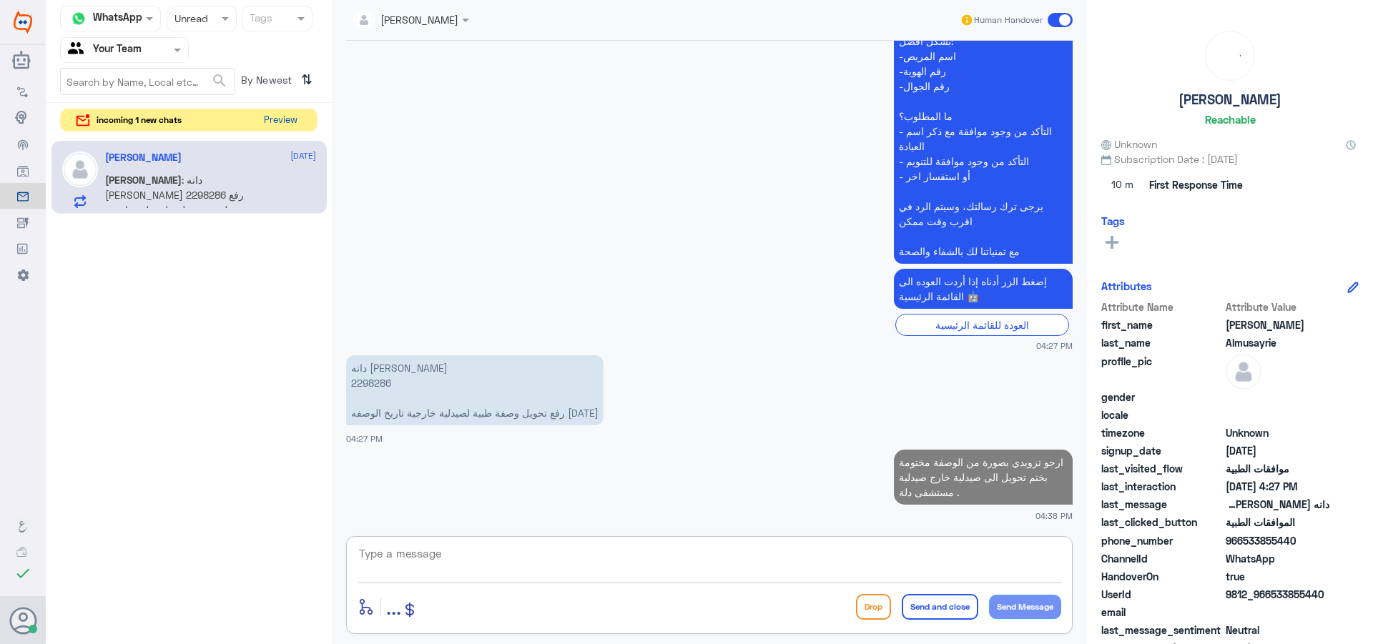
click at [299, 121] on button "Preview" at bounding box center [280, 120] width 44 height 22
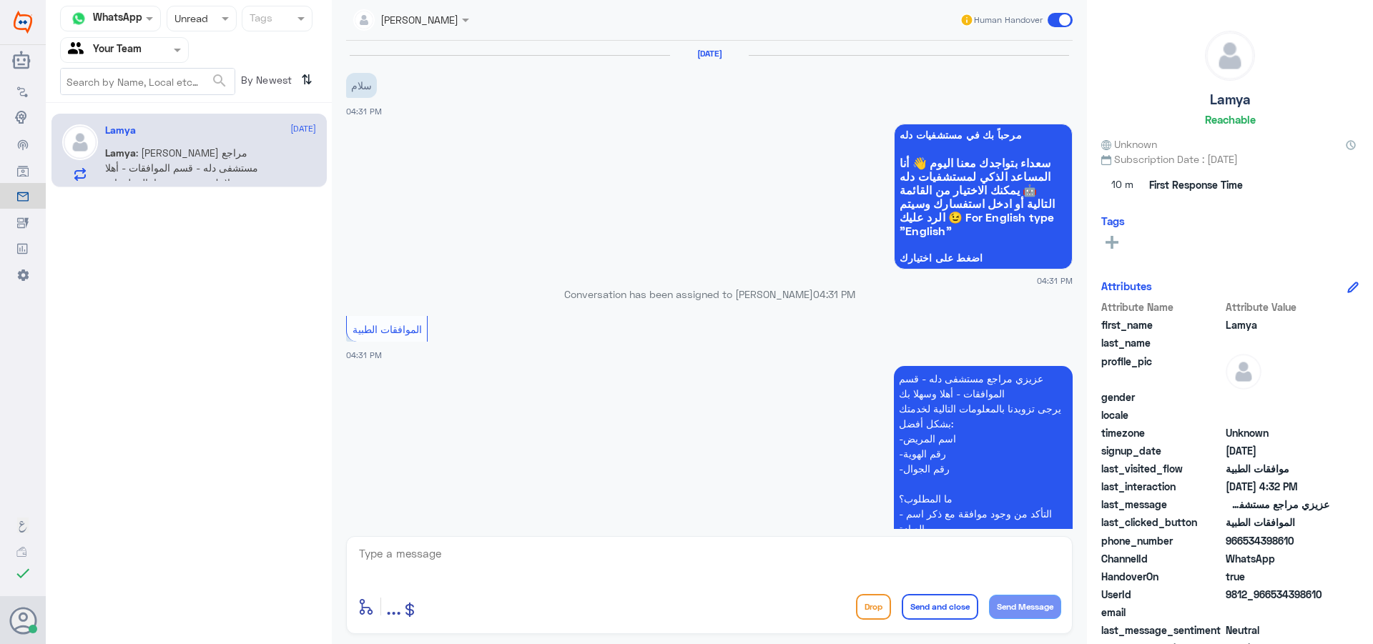
scroll to position [471, 0]
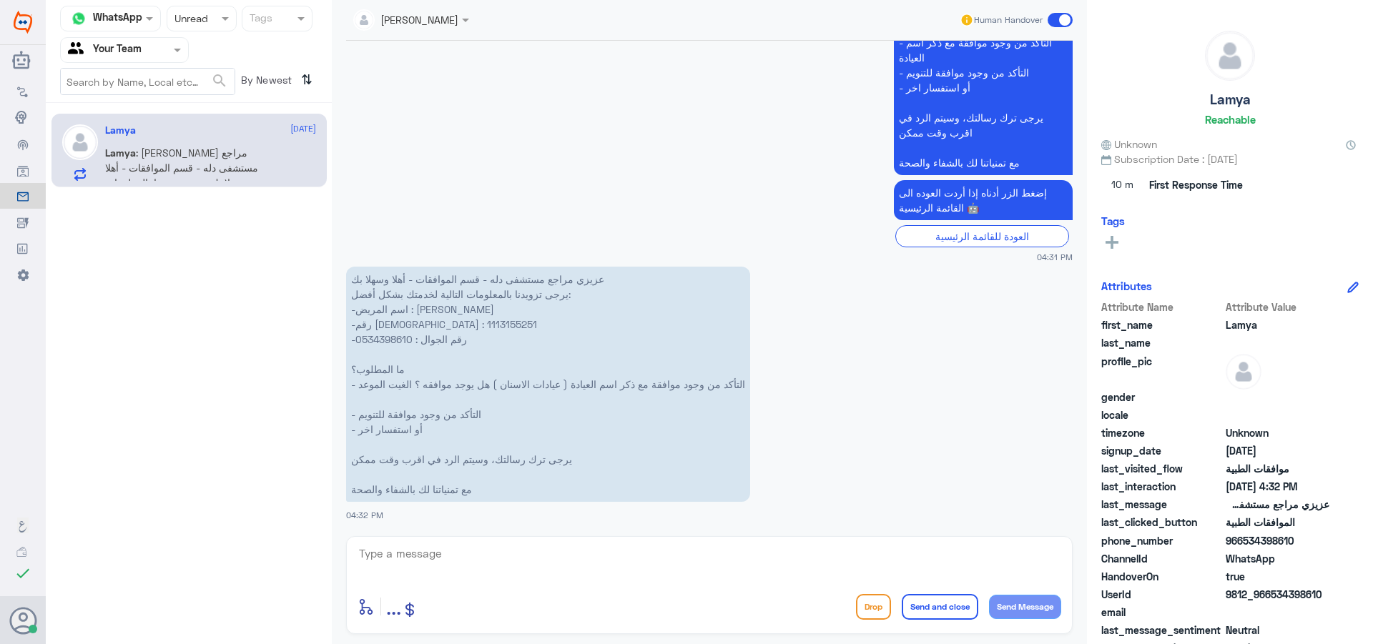
click at [392, 324] on p "عزيزي مراجع مستشفى دله - قسم الموافقات - أهلا وسهلا بك يرجى تزويدنا بالمعلومات …" at bounding box center [548, 384] width 404 height 235
copy p "1113155251"
click at [483, 571] on textarea at bounding box center [709, 561] width 704 height 35
type textarea "تمت الموتفقة على طلب موافقة كشفية ."
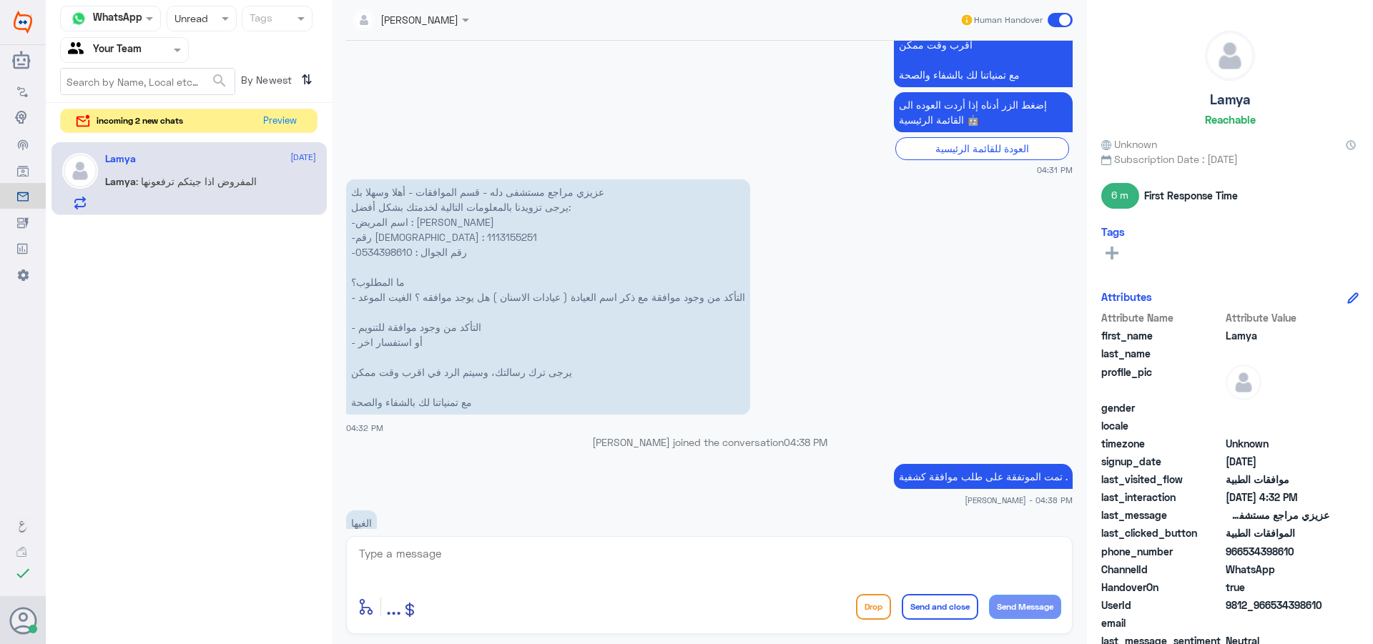
scroll to position [728, 0]
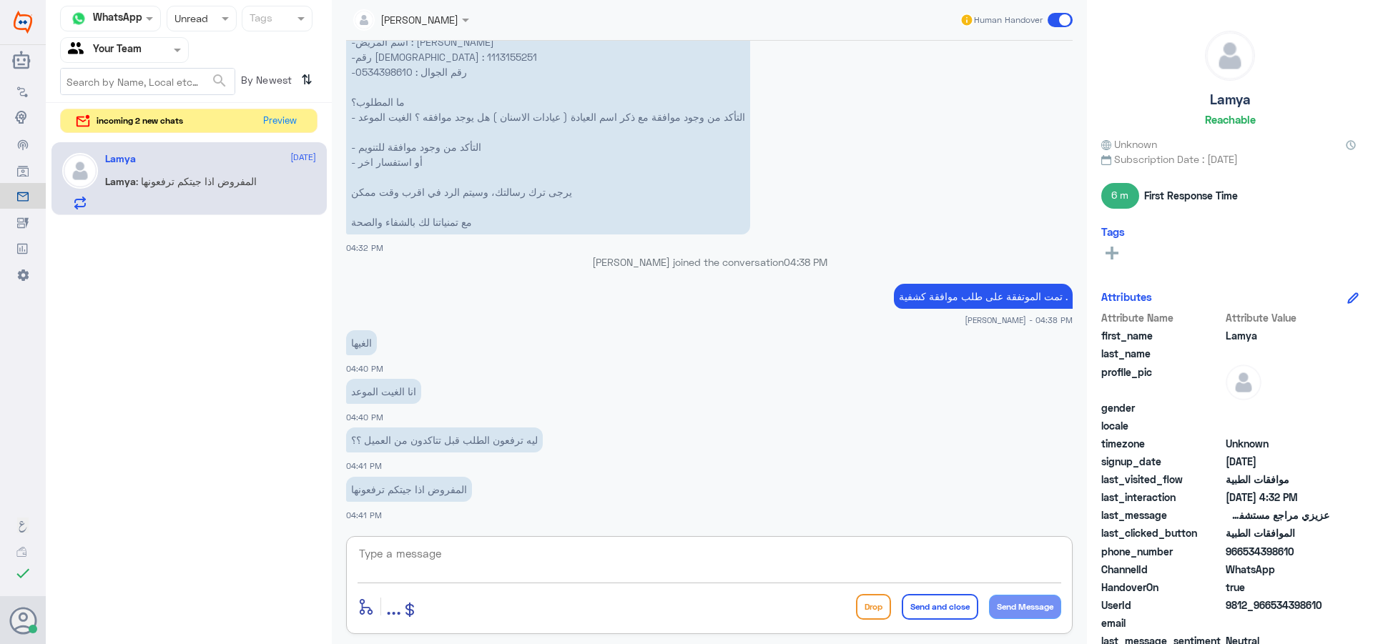
click at [422, 546] on textarea at bounding box center [709, 561] width 704 height 35
type textarea "هذا الاجراء من استقبال عيادة الاسنان ."
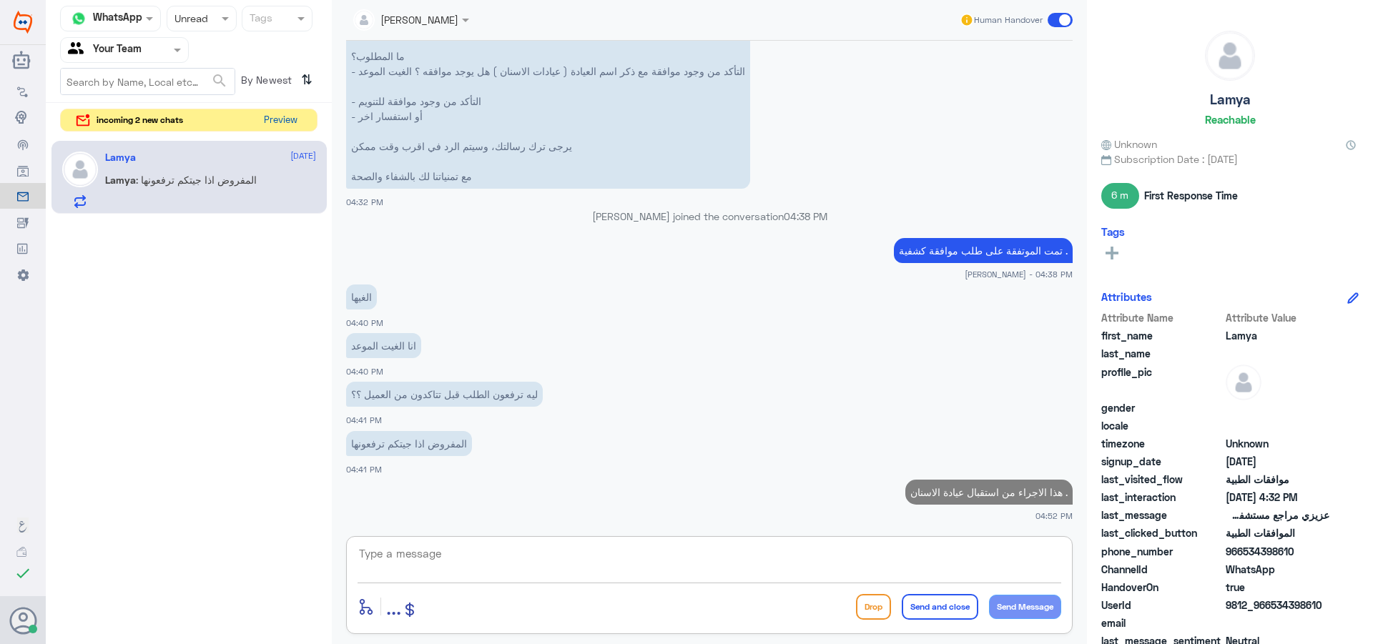
click at [289, 109] on button "Preview" at bounding box center [280, 120] width 44 height 22
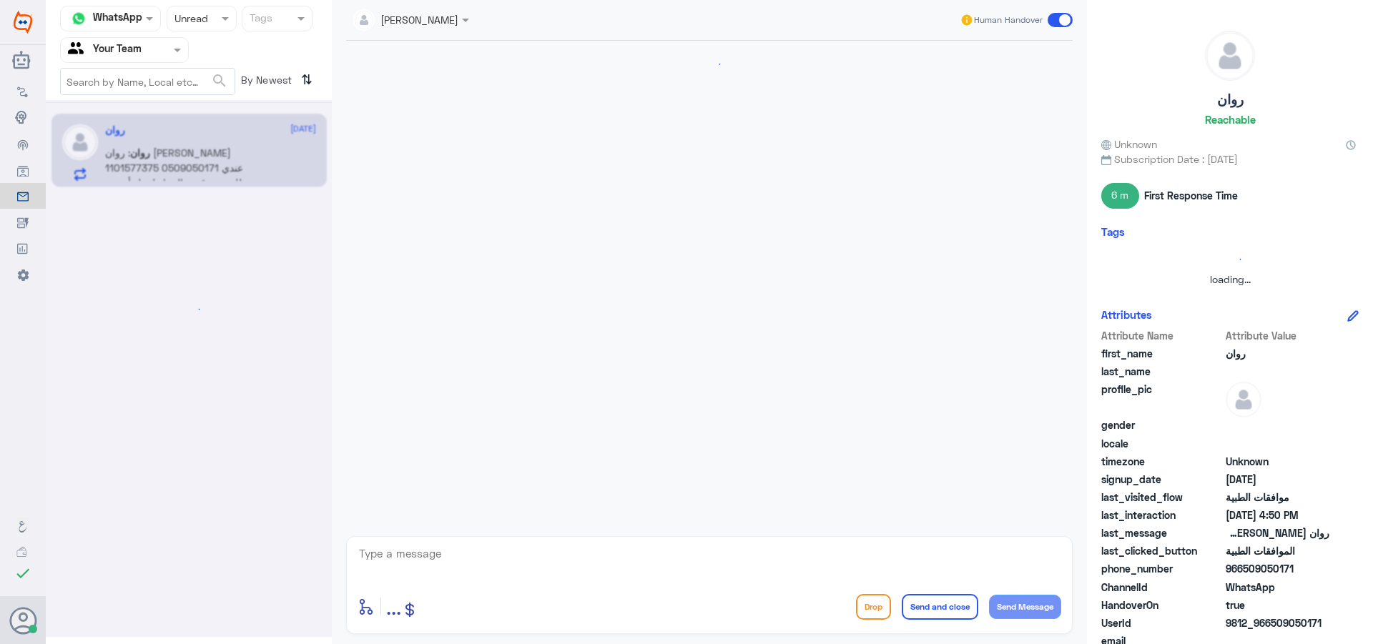
scroll to position [523, 0]
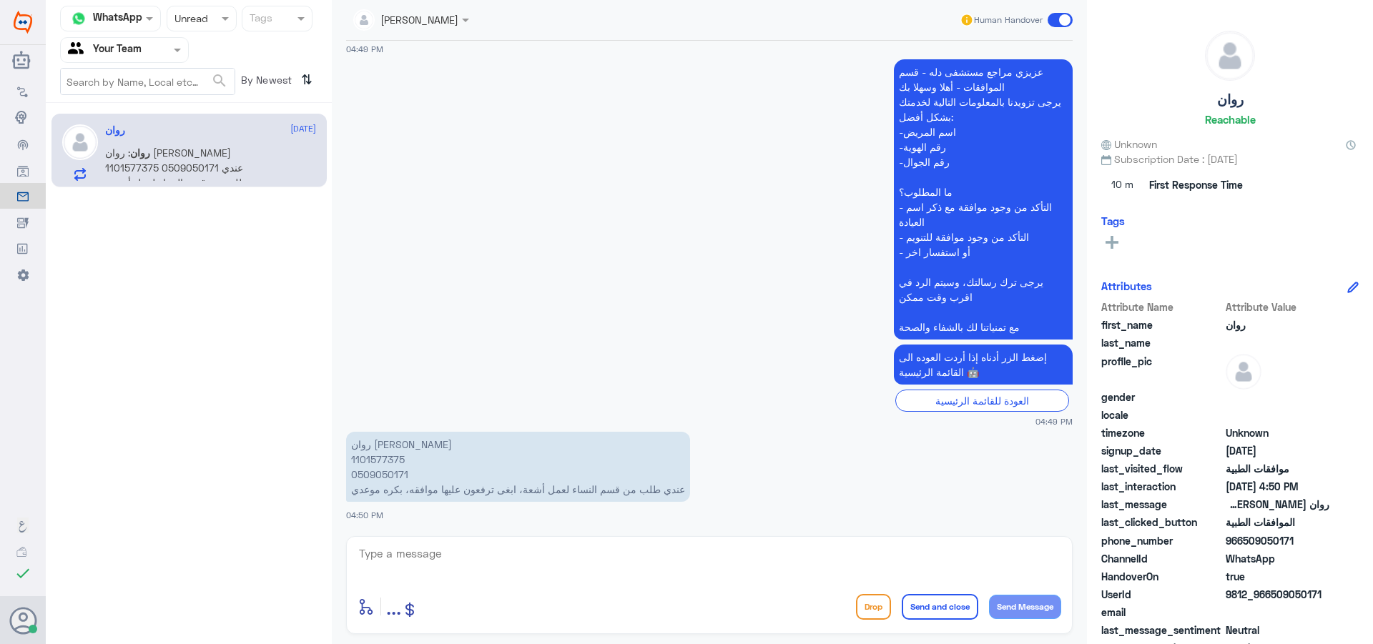
click at [370, 457] on p "روان [PERSON_NAME] 1101577375 0509050171 عندي طلب من قسم النساء لعمل أشعة، ابغى…" at bounding box center [518, 467] width 344 height 70
click at [370, 458] on p "روان [PERSON_NAME] 1101577375 0509050171 عندي طلب من قسم النساء لعمل أشعة، ابغى…" at bounding box center [518, 467] width 344 height 70
copy p "1101577375"
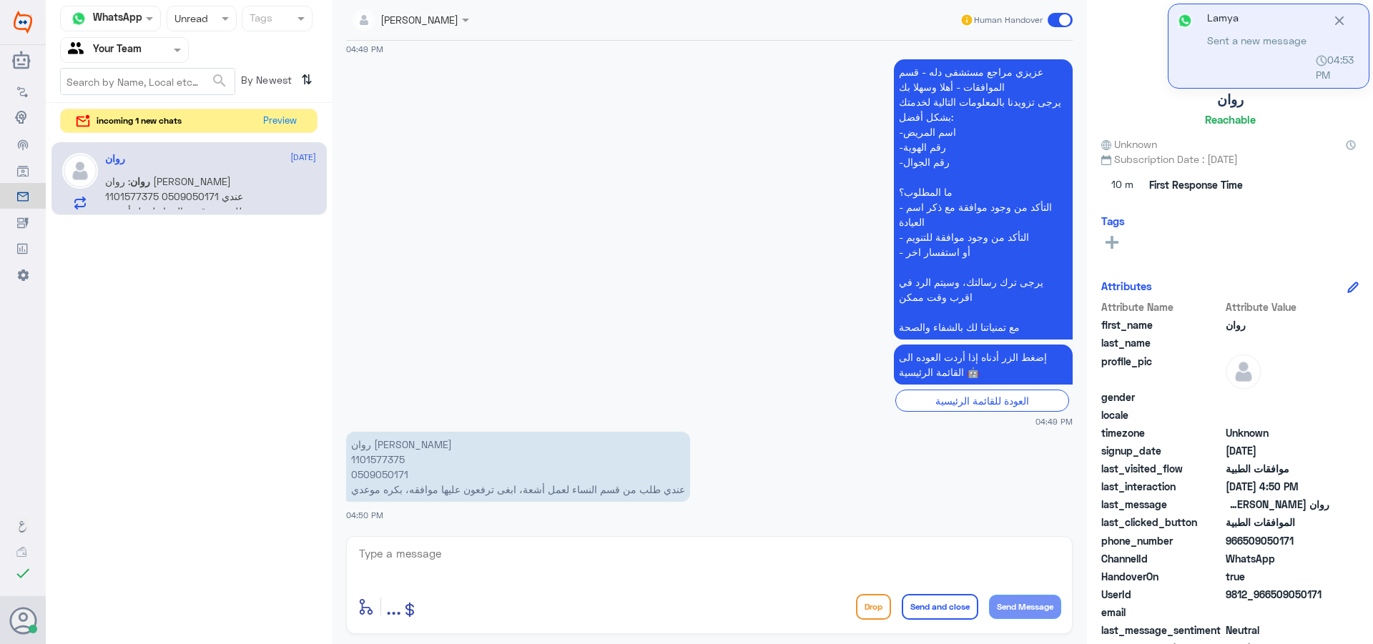
click at [504, 575] on textarea at bounding box center [709, 561] width 704 height 35
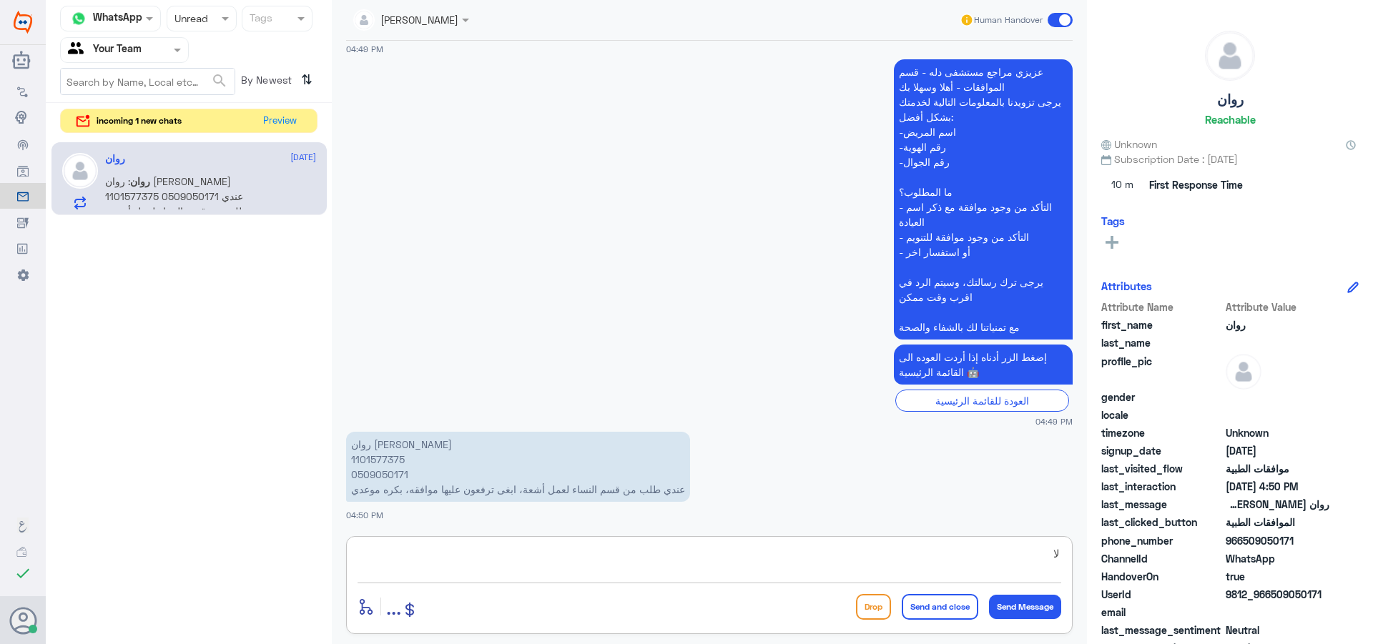
type textarea "ل"
click at [500, 573] on textarea at bounding box center [709, 561] width 704 height 35
type textarea "ا"
type textarea "لايوجد طلب من الطبيب المعالج ."
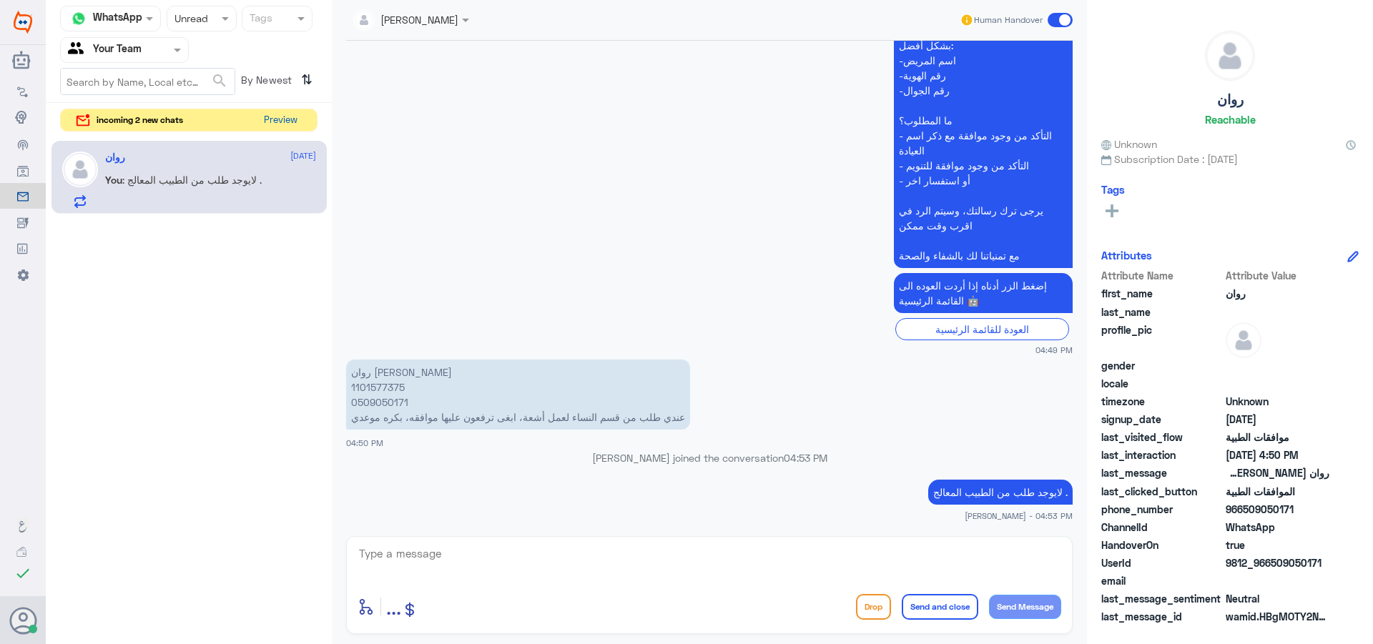
click at [261, 128] on button "Preview" at bounding box center [280, 120] width 44 height 22
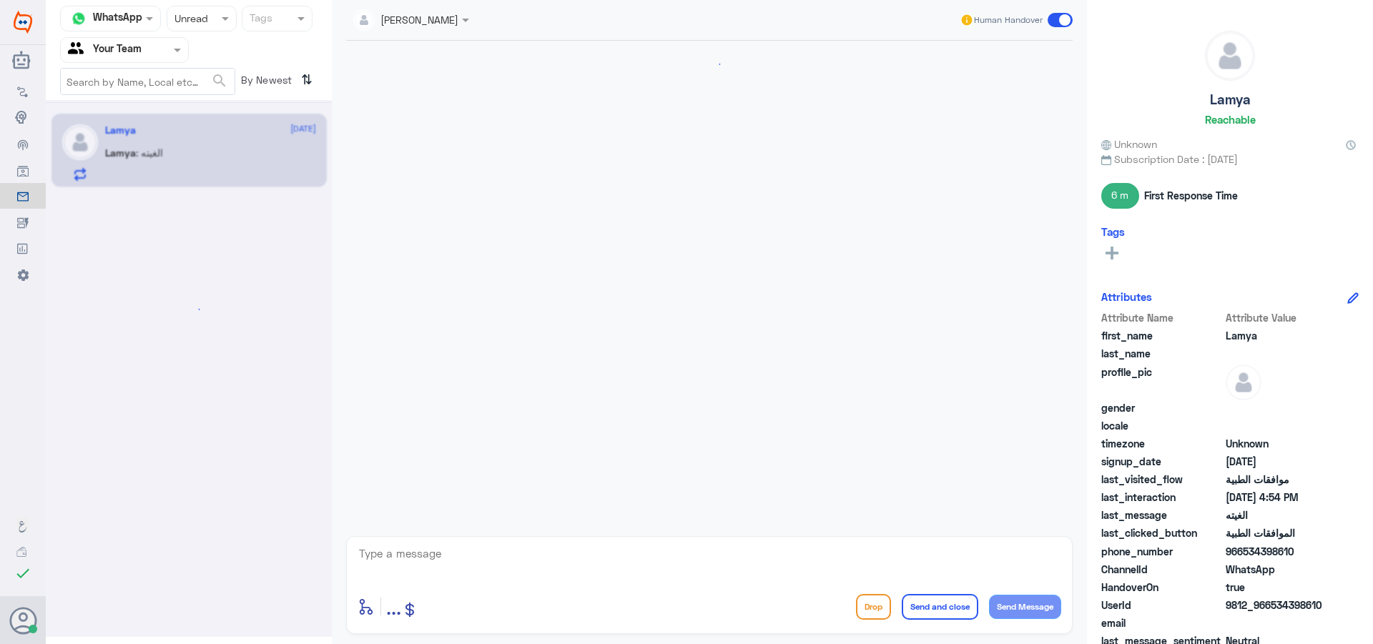
scroll to position [1144, 0]
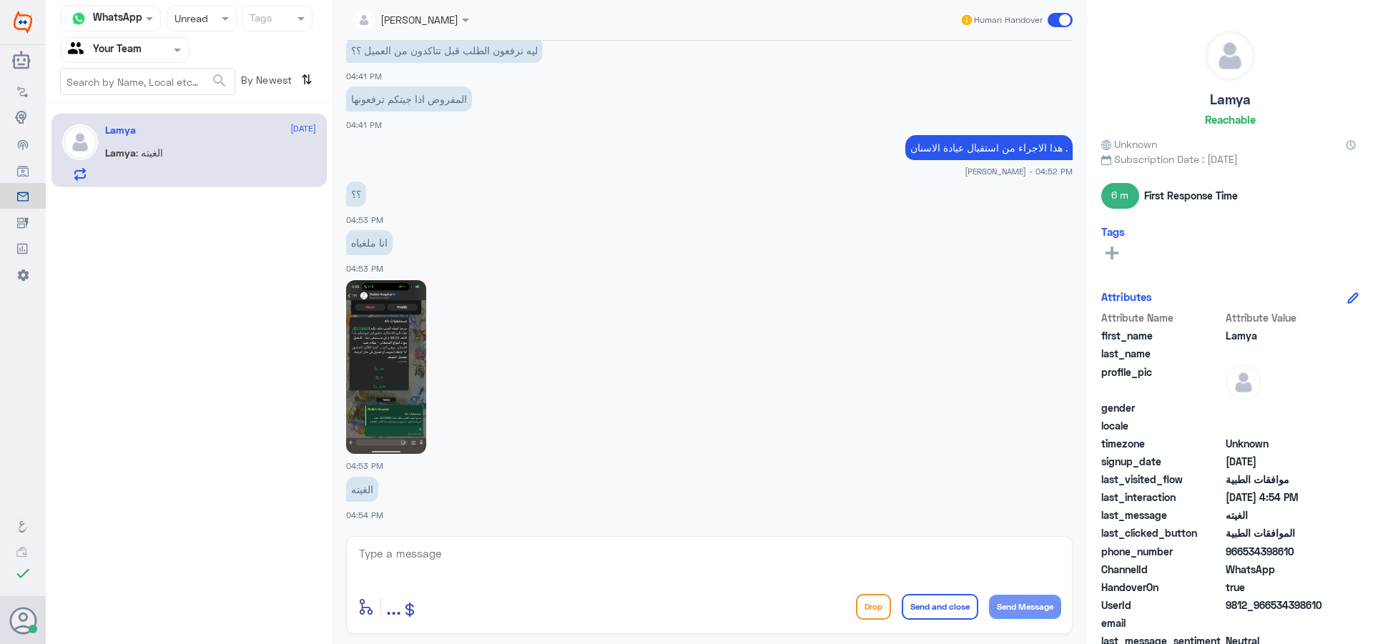
click at [380, 359] on img at bounding box center [386, 367] width 80 height 174
click at [449, 560] on textarea at bounding box center [709, 561] width 704 height 35
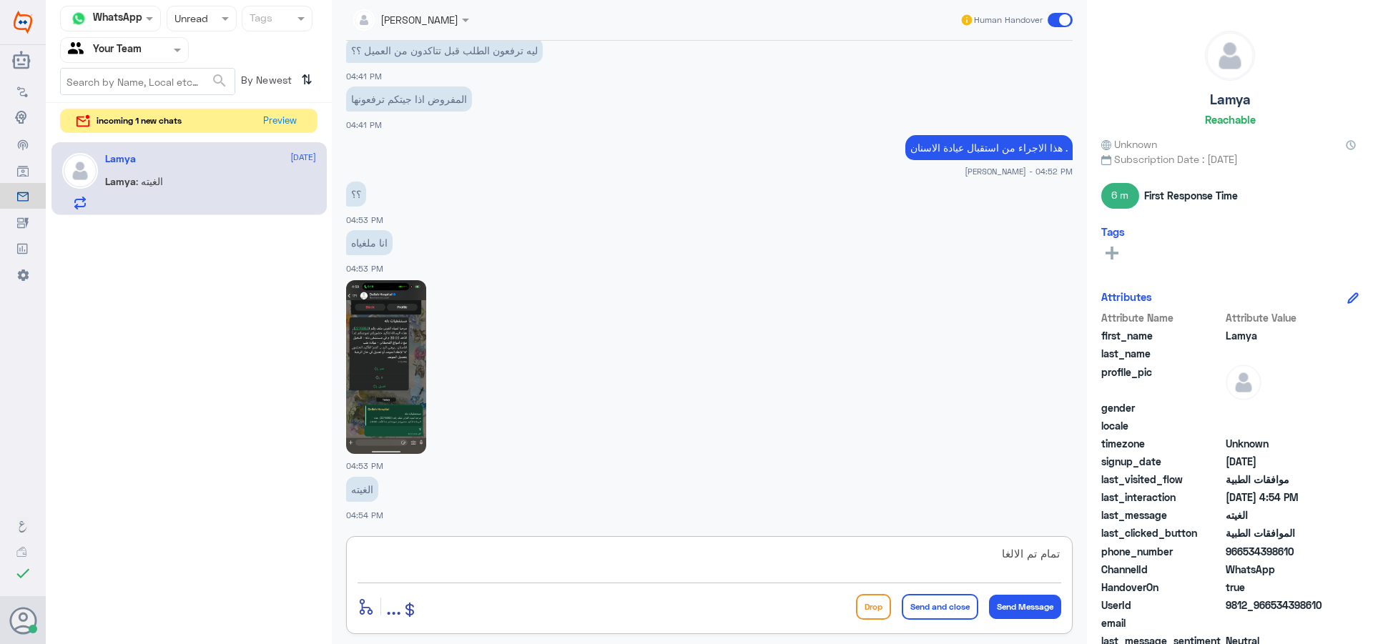
type textarea "تمام تم الالغاء"
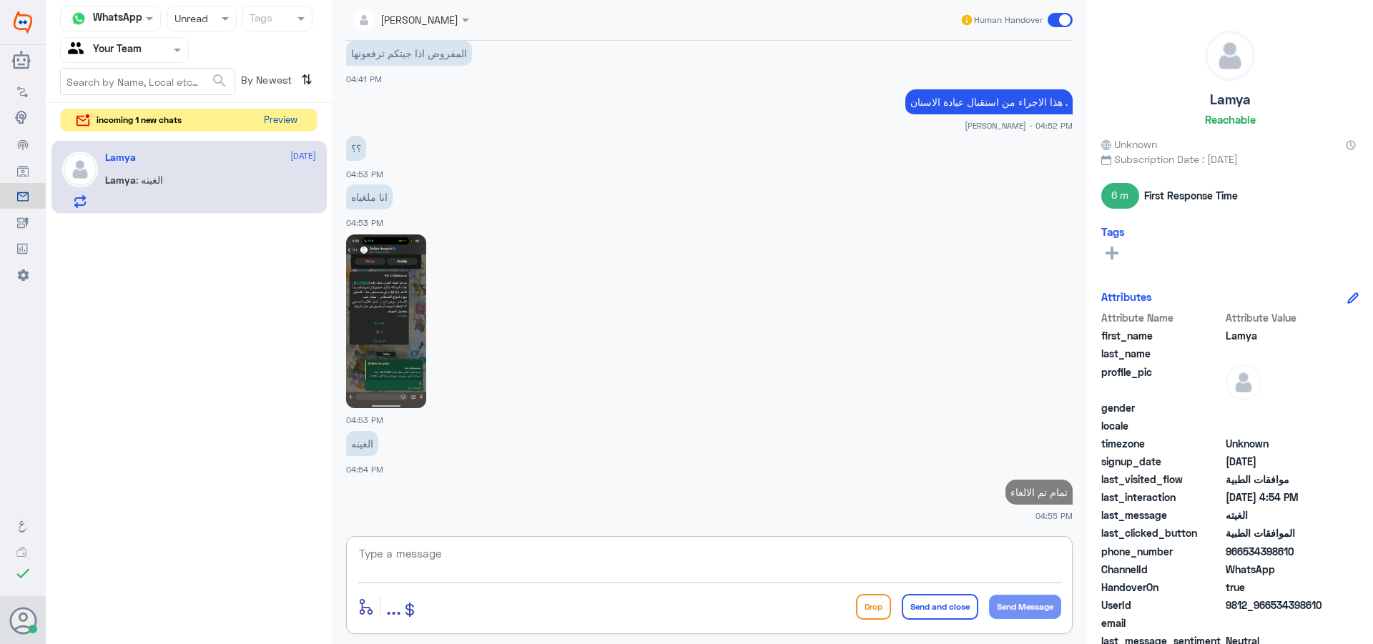
click at [276, 126] on button "Preview" at bounding box center [280, 120] width 44 height 22
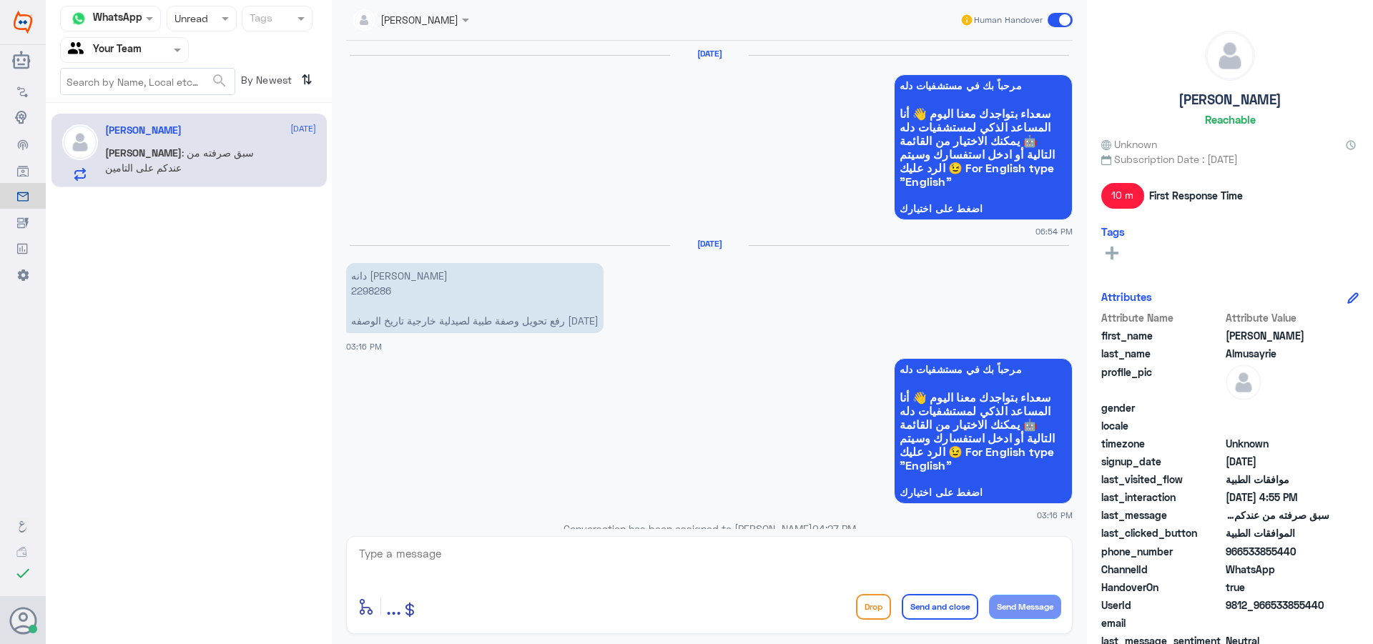
scroll to position [1276, 0]
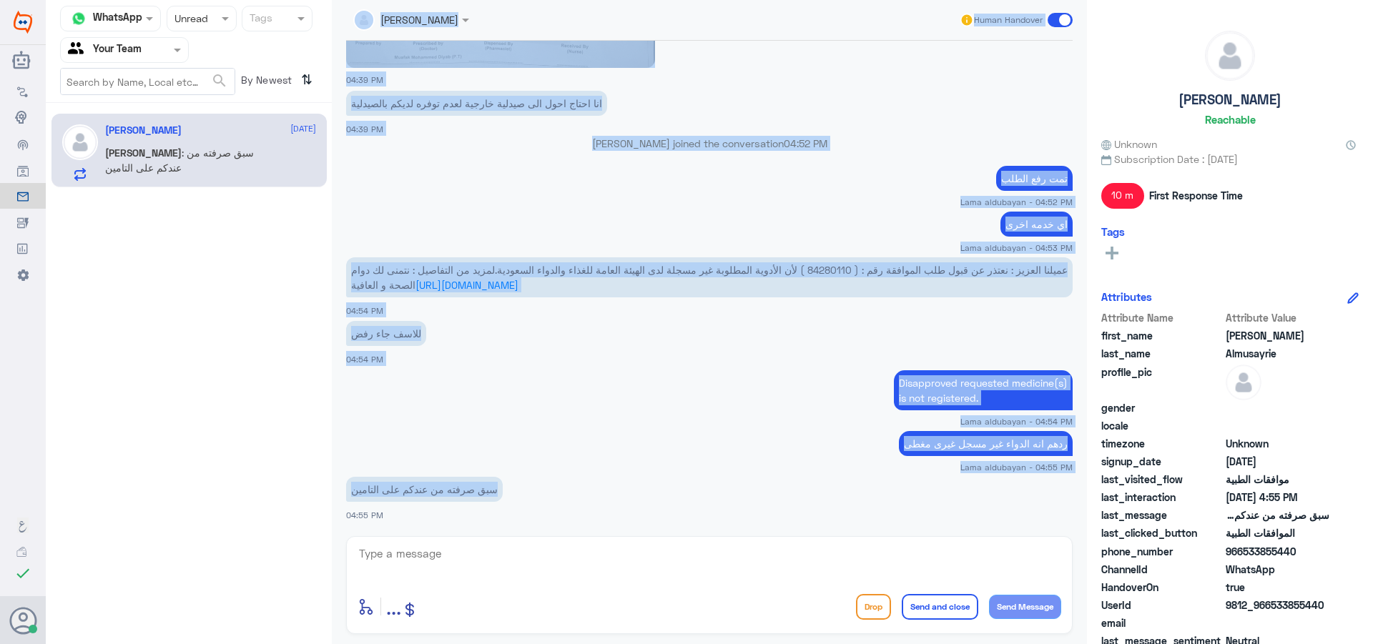
drag, startPoint x: 498, startPoint y: 491, endPoint x: 307, endPoint y: 493, distance: 190.9
click at [307, 493] on div "Channel WhatsApp Status × Unread Tags Agent Filter Your Team search By Newest ⇅…" at bounding box center [709, 324] width 1327 height 648
click at [721, 433] on app-msgs-text "ردهم انه الدواء غير مسجل غيرى مغطى" at bounding box center [709, 444] width 726 height 26
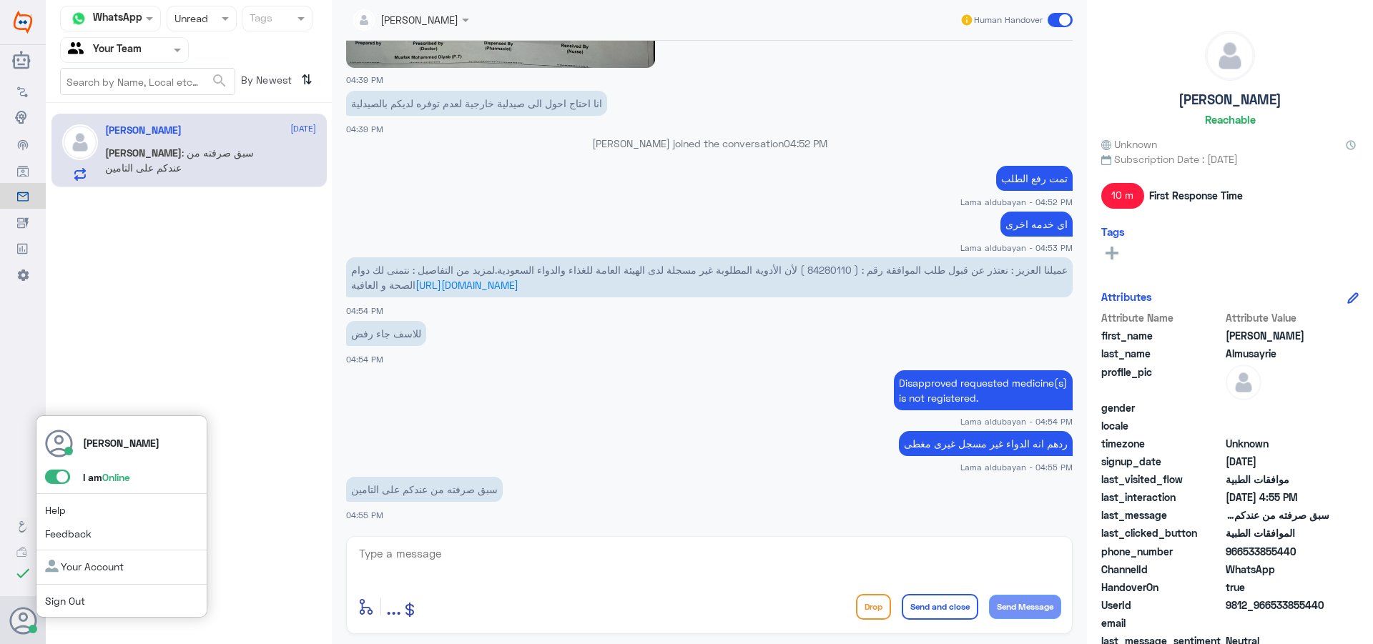
click at [59, 480] on span at bounding box center [57, 477] width 25 height 14
click at [0, 0] on input "checkbox" at bounding box center [0, 0] width 0 height 0
